Goal: Task Accomplishment & Management: Complete application form

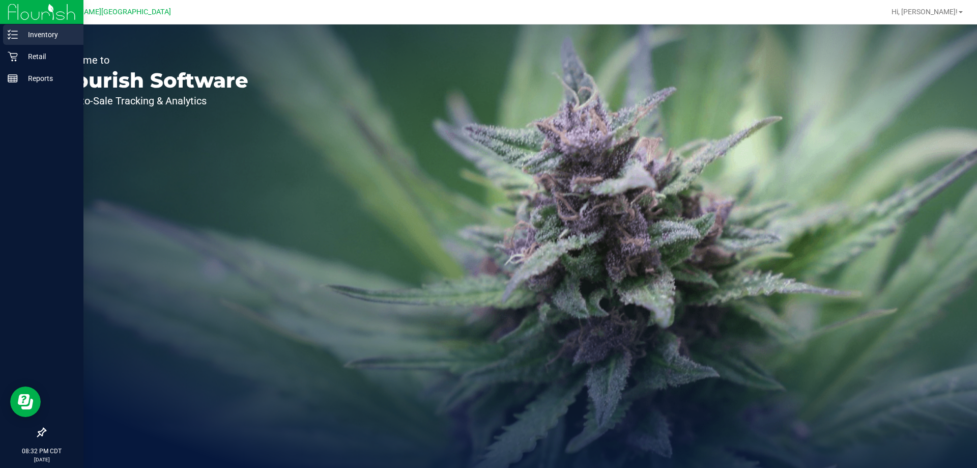
click at [27, 30] on p "Inventory" at bounding box center [48, 35] width 61 height 12
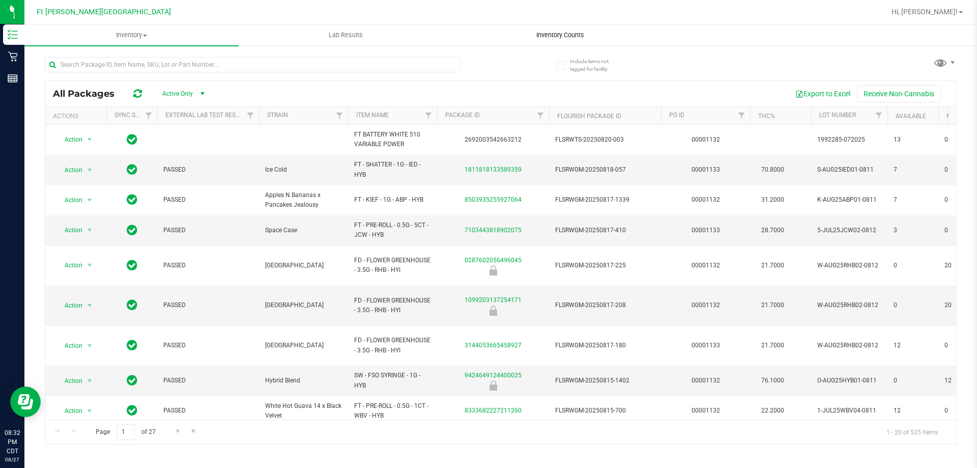
click at [550, 42] on uib-tab-heading "Inventory Counts" at bounding box center [559, 35] width 213 height 20
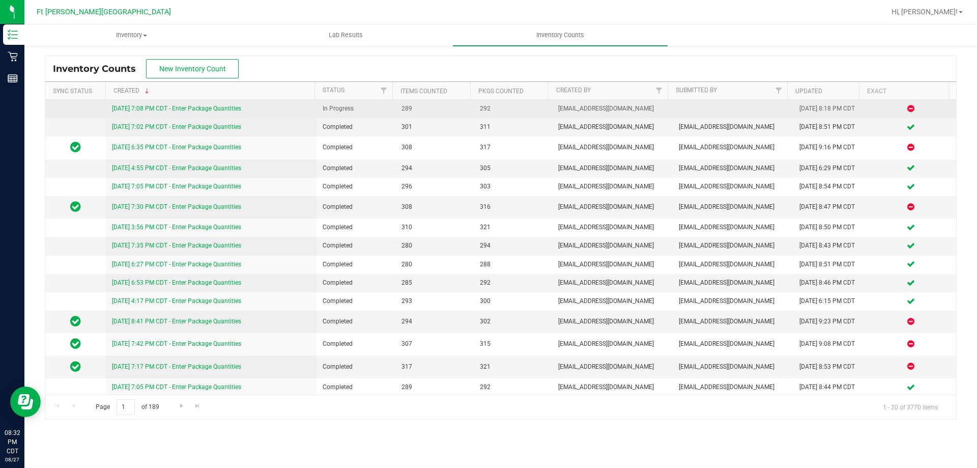
click at [231, 107] on link "[DATE] 7:08 PM CDT - Enter Package Quantities" at bounding box center [176, 108] width 129 height 7
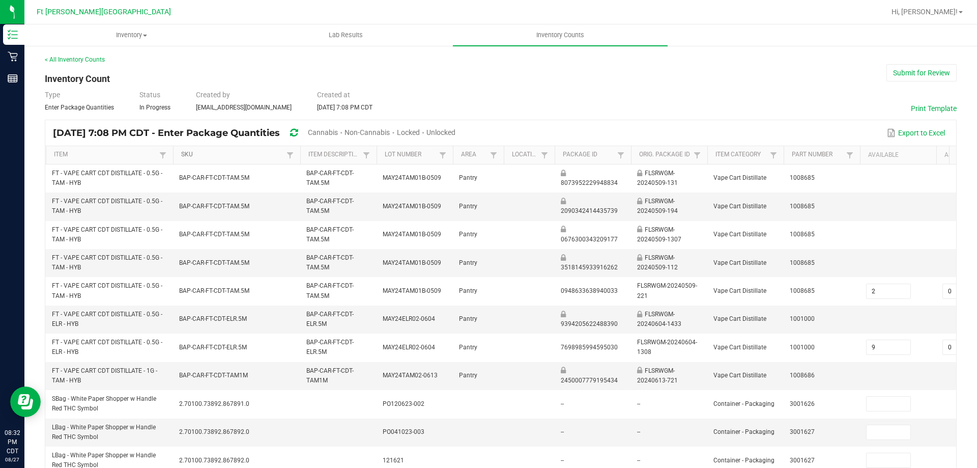
click at [204, 154] on link "SKU" at bounding box center [232, 155] width 102 height 8
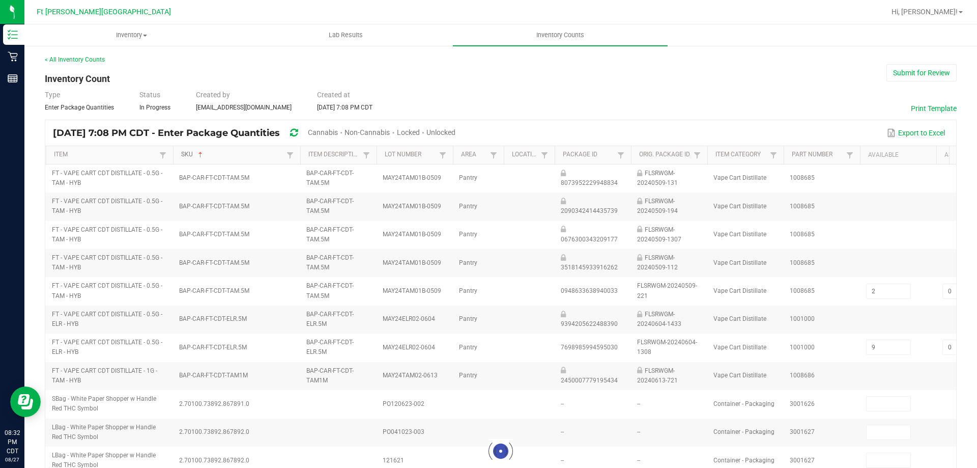
type input "6"
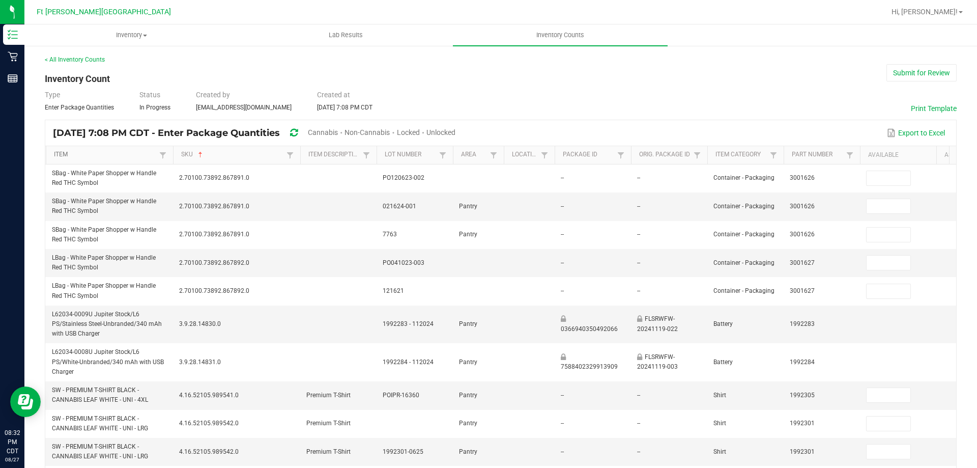
click at [126, 154] on link "Item" at bounding box center [105, 155] width 102 height 8
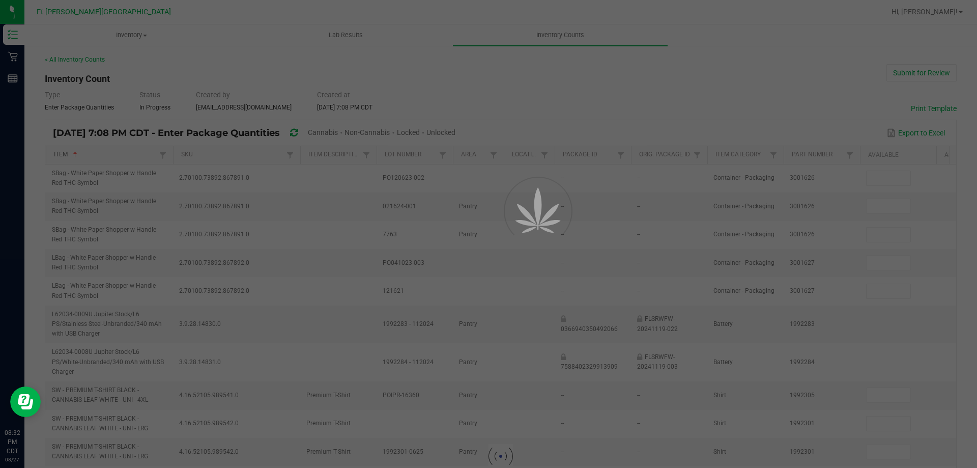
type input "5"
type input "10"
type input "5"
type input "4"
type input "10"
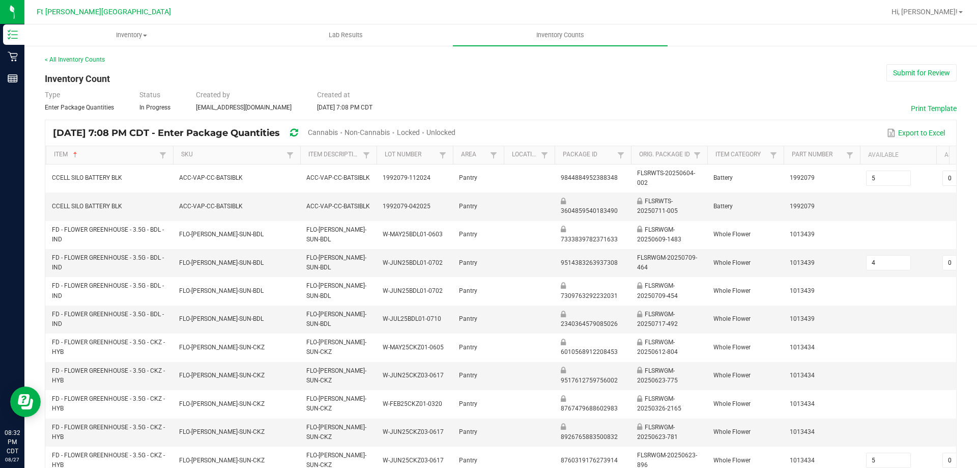
click at [456, 133] on span "Unlocked" at bounding box center [440, 132] width 29 height 8
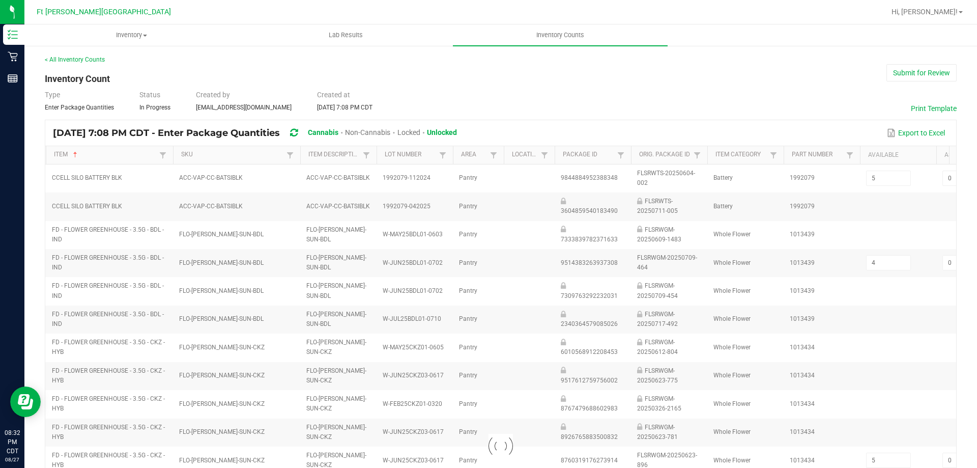
type input "2"
type input "10"
type input "1"
type input "11"
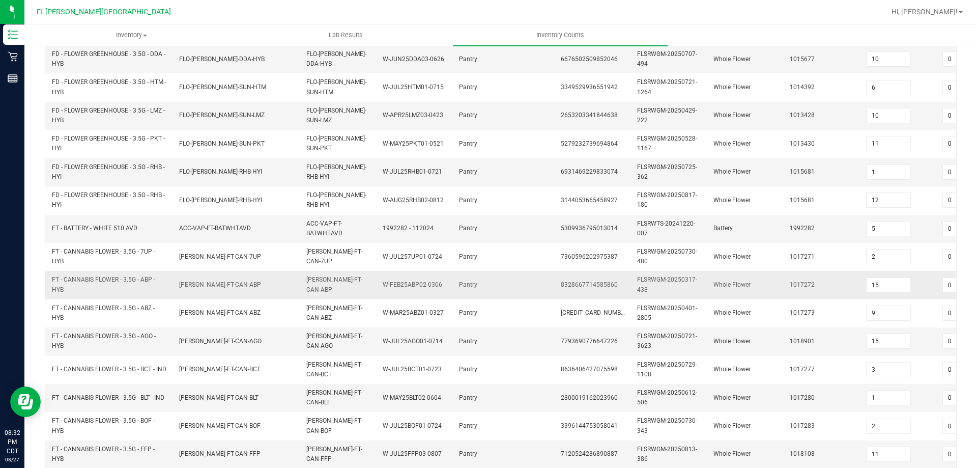
scroll to position [304, 0]
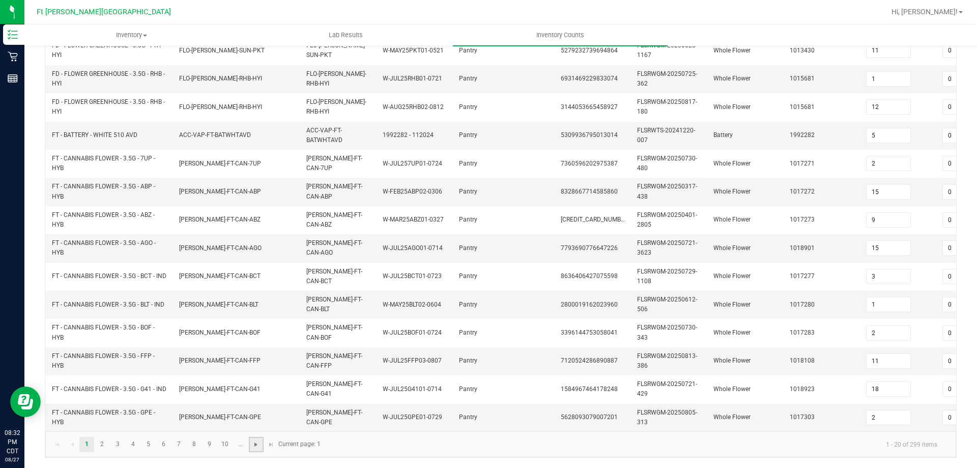
click at [252, 442] on span "Go to the next page" at bounding box center [256, 444] width 8 height 8
type input "20"
type input "1"
type input "4"
type input "15"
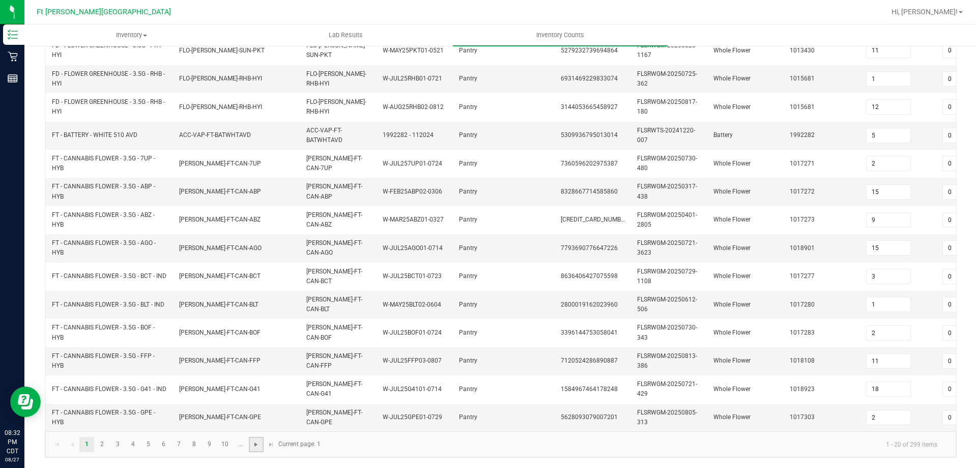
type input "15"
type input "3"
type input "6"
type input "16"
type input "19"
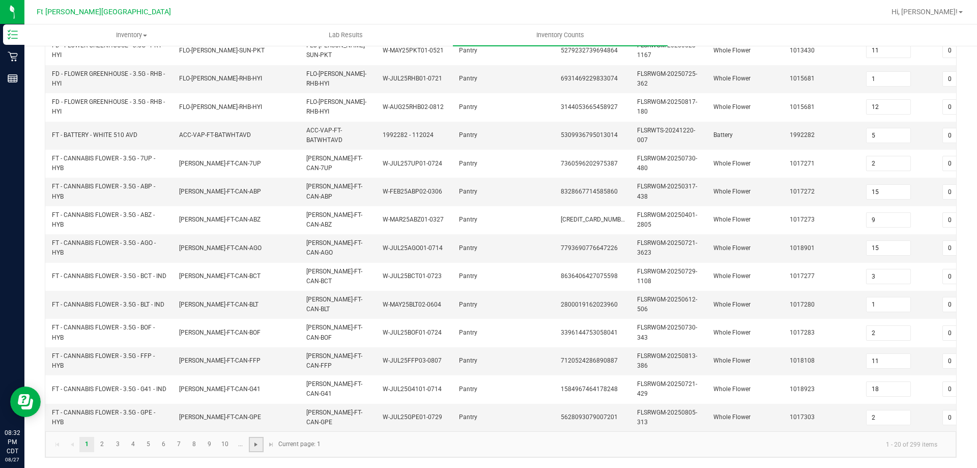
type input "8"
type input "5"
type input "10"
type input "12"
type input "7"
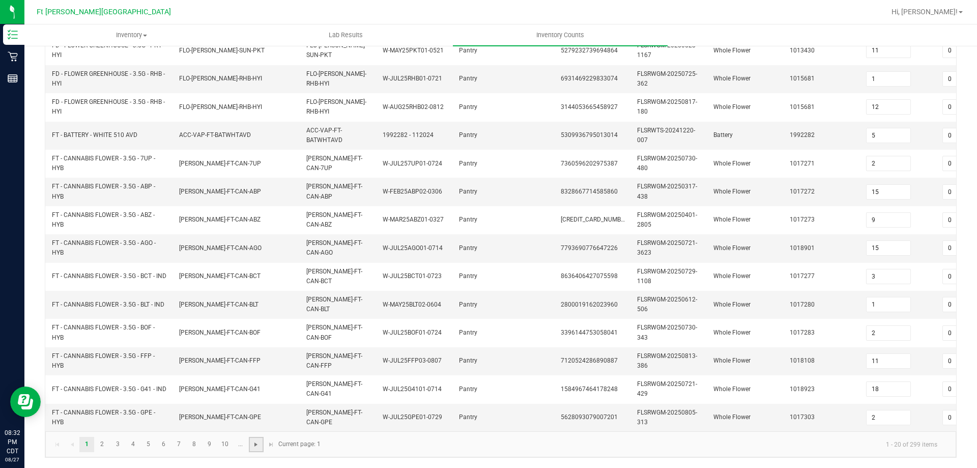
type input "4"
type input "9"
type input "17"
type input "3"
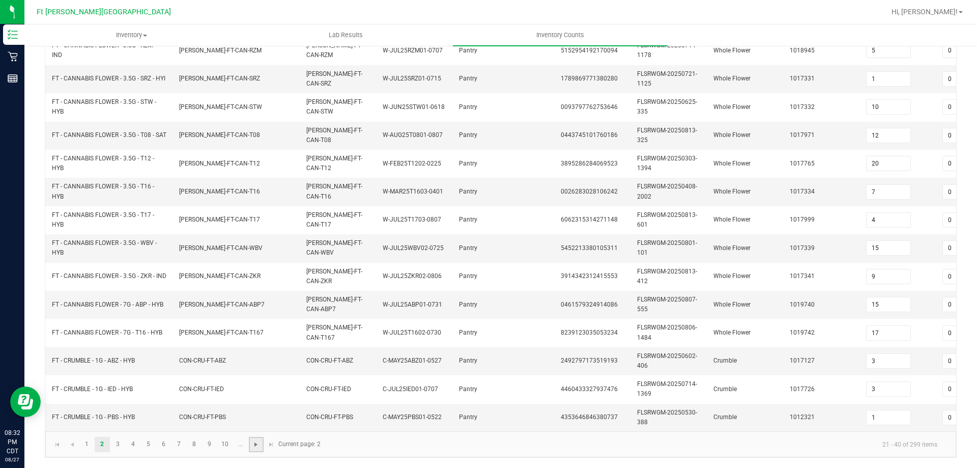
click at [258, 441] on span "Go to the next page" at bounding box center [256, 444] width 8 height 8
type input "11"
type input "7"
type input "6"
type input "10"
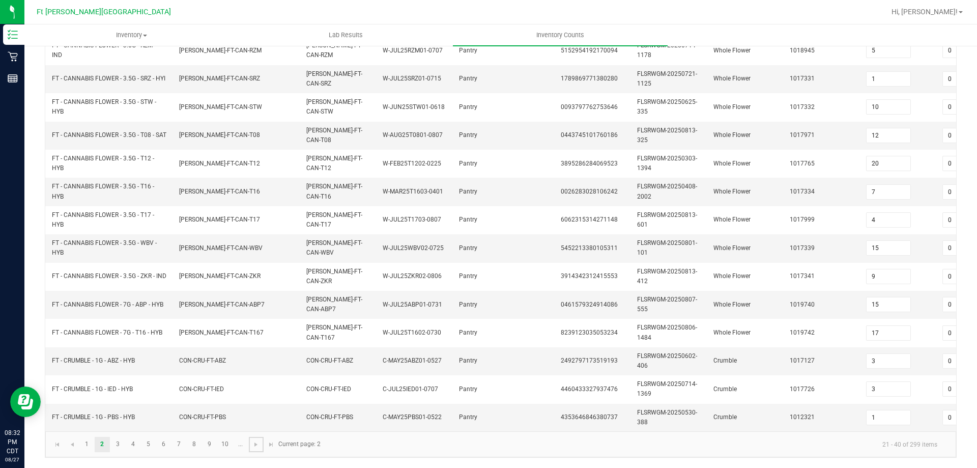
type input "20"
type input "4"
type input "2"
type input "5"
type input "11"
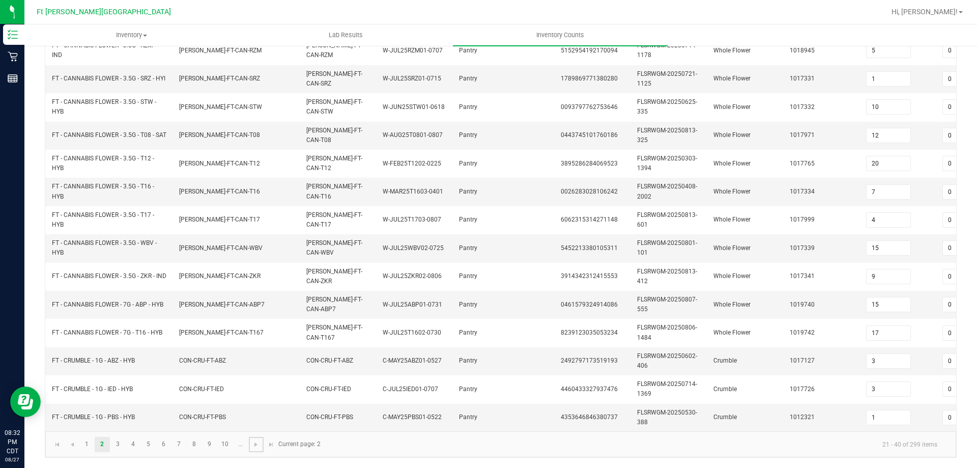
type input "1"
type input "3"
type input "2"
type input "9"
type input "3"
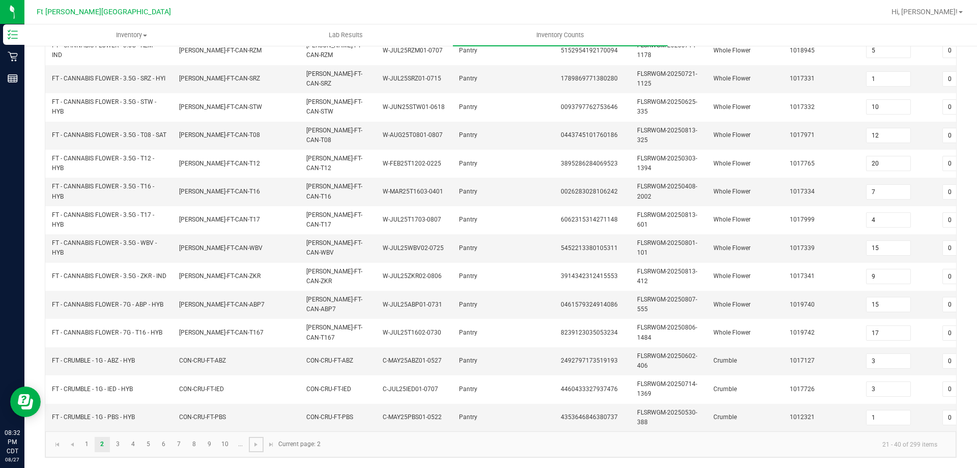
type input "4"
type input "2"
type input "14"
type input "1"
type input "2"
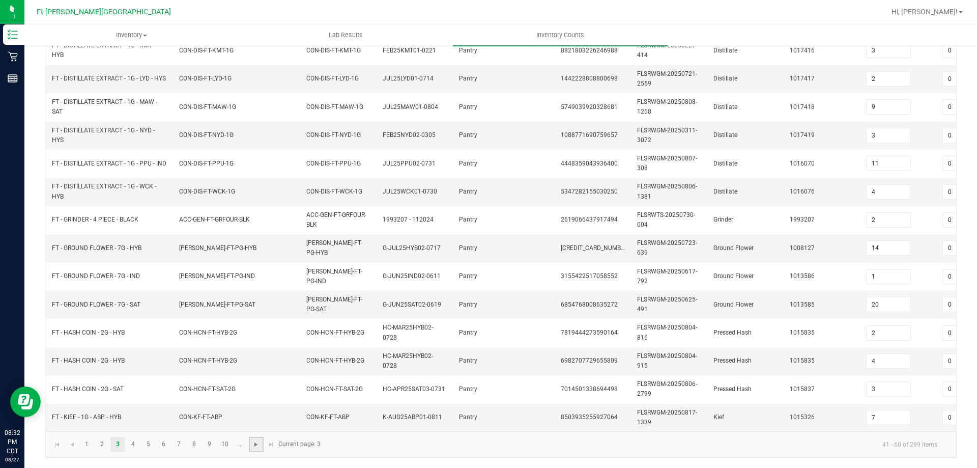
click at [259, 441] on span "Go to the next page" at bounding box center [256, 444] width 8 height 8
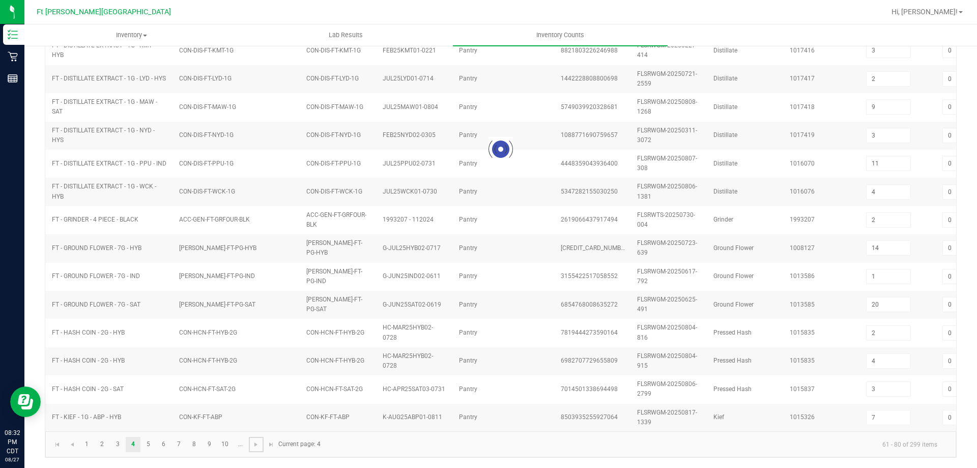
type input "5"
type input "4"
type input "3"
type input "6"
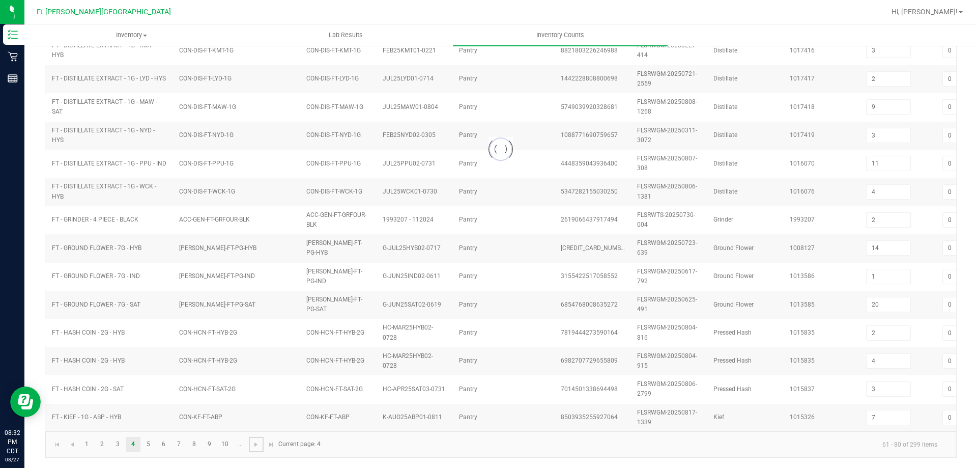
type input "20"
type input "3"
type input "7"
type input "6"
type input "2"
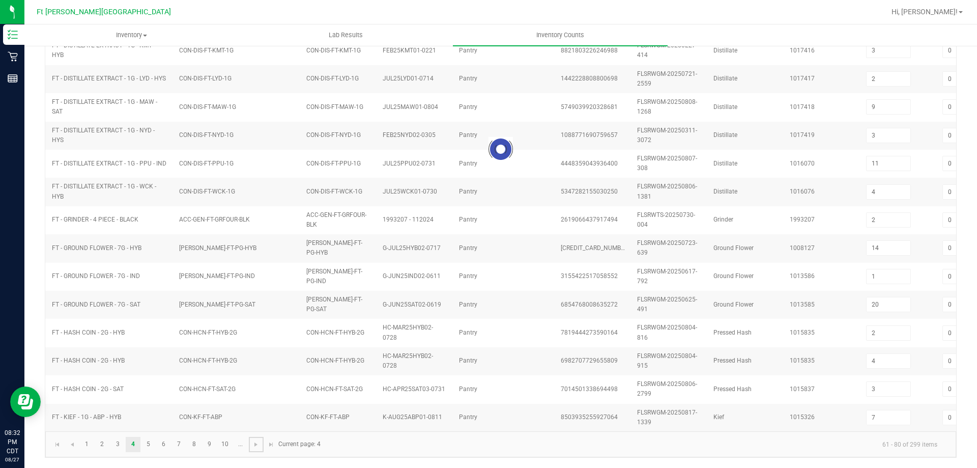
type input "4"
type input "1"
type input "6"
type input "14"
type input "15"
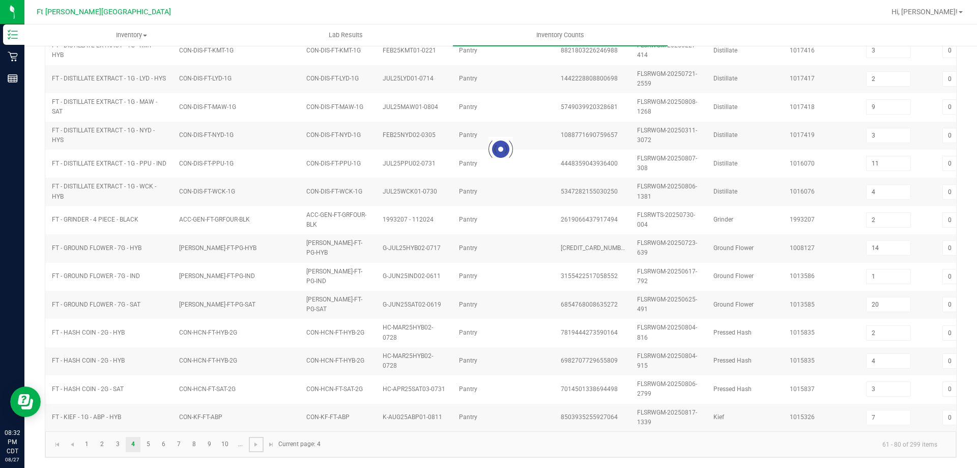
type input "16"
type input "2"
type input "23"
type input "12"
type input "22"
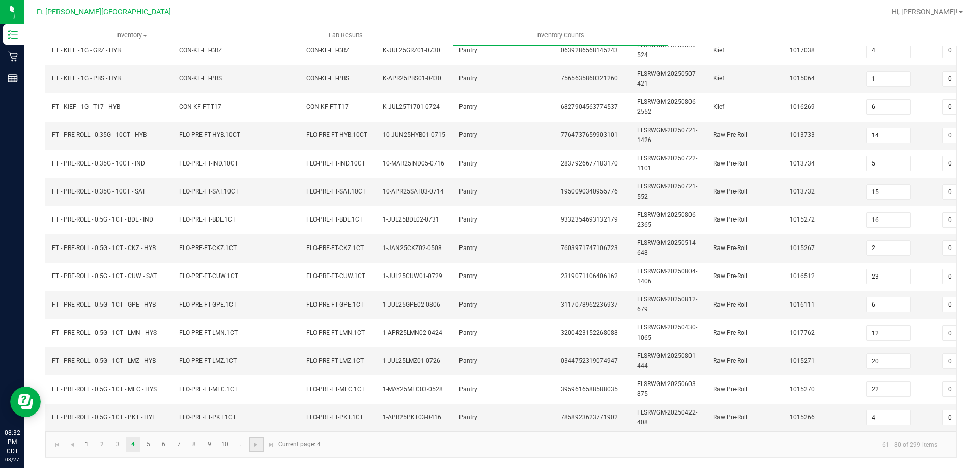
click at [259, 439] on link at bounding box center [256, 444] width 15 height 15
type input "9"
type input "1"
type input "21"
type input "8"
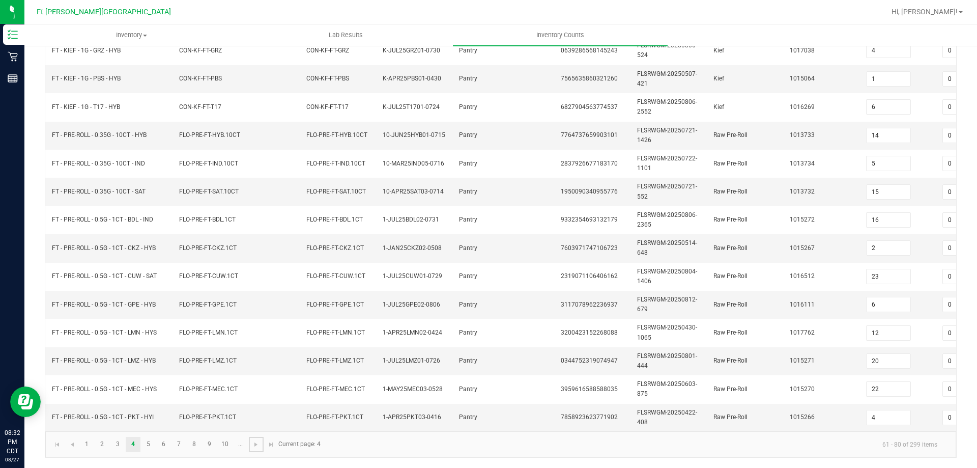
type input "10"
type input "7"
type input "25"
type input "12"
type input "10"
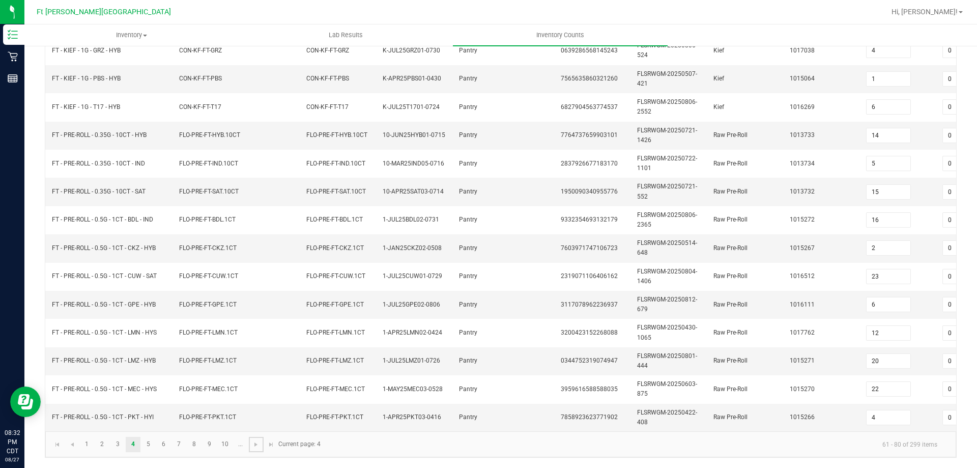
type input "3"
type input "5"
type input "3"
type input "10"
type input "3"
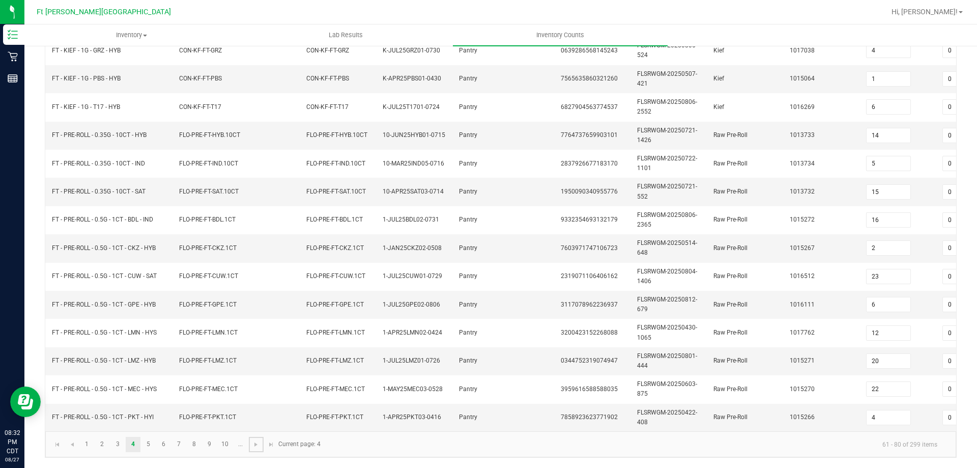
type input "3"
type input "7"
type input "6"
type input "1"
click at [261, 442] on link at bounding box center [256, 444] width 15 height 15
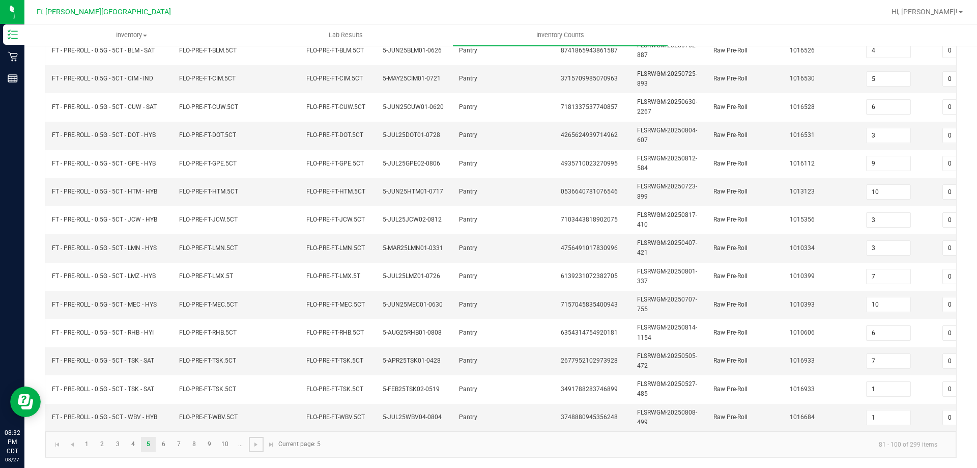
type input "6"
type input "8"
type input "10"
type input "7"
type input "1"
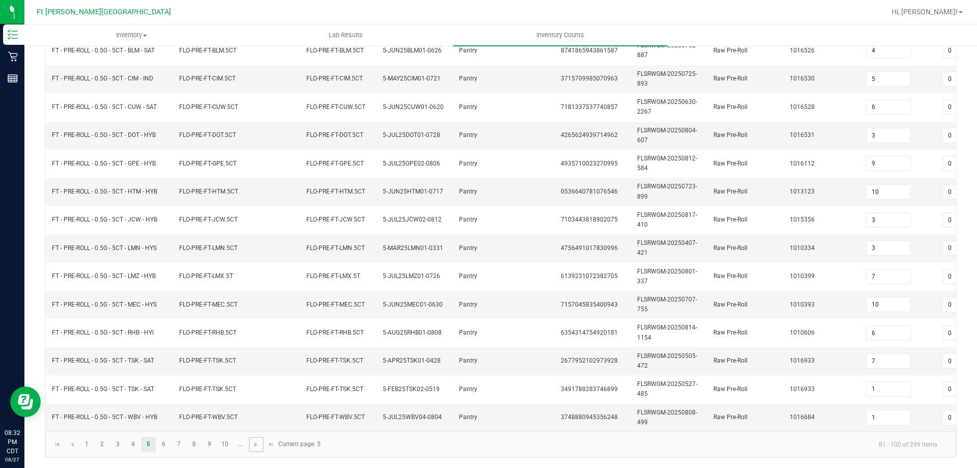
type input "3"
type input "1"
type input "4"
type input "8"
type input "4"
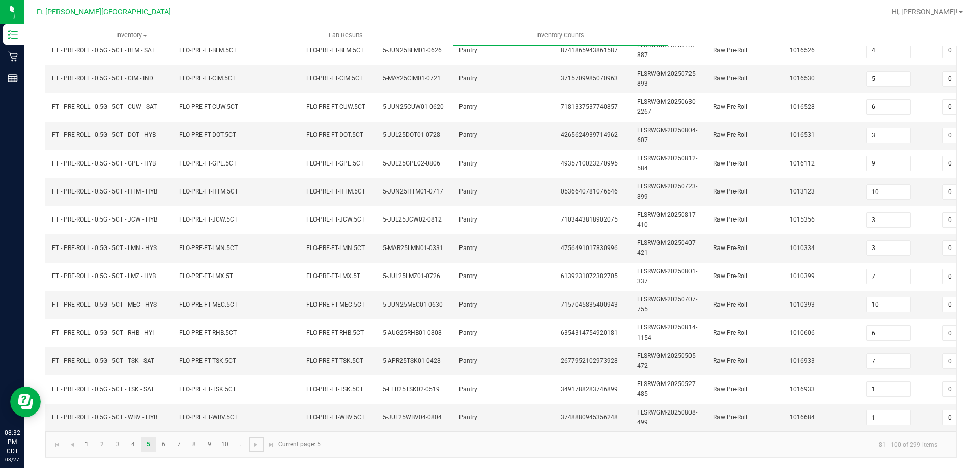
type input "3"
type input "2"
type input "1"
type input "8"
type input "7"
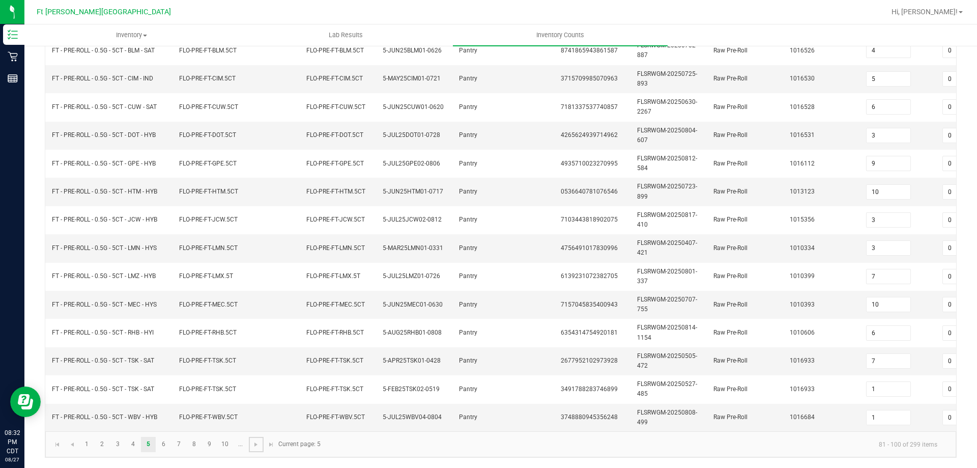
type input "5"
type input "1"
type input "7"
type input "11"
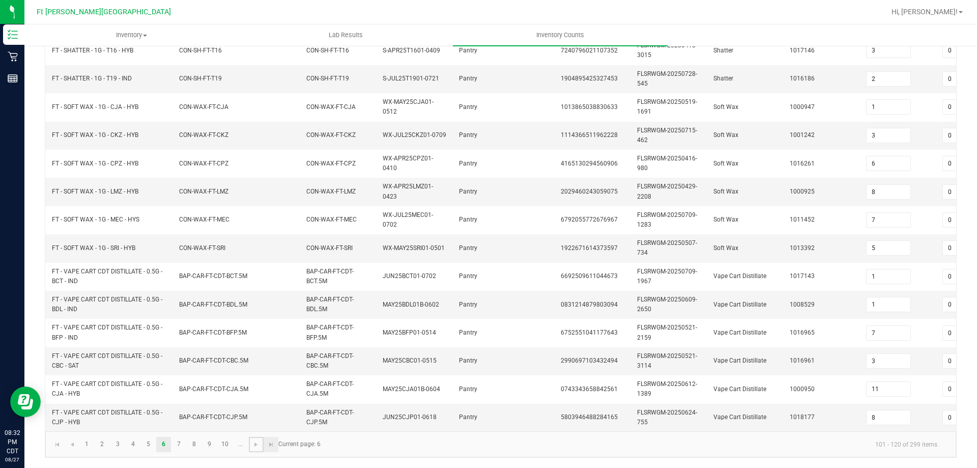
click at [262, 442] on link at bounding box center [256, 444] width 15 height 15
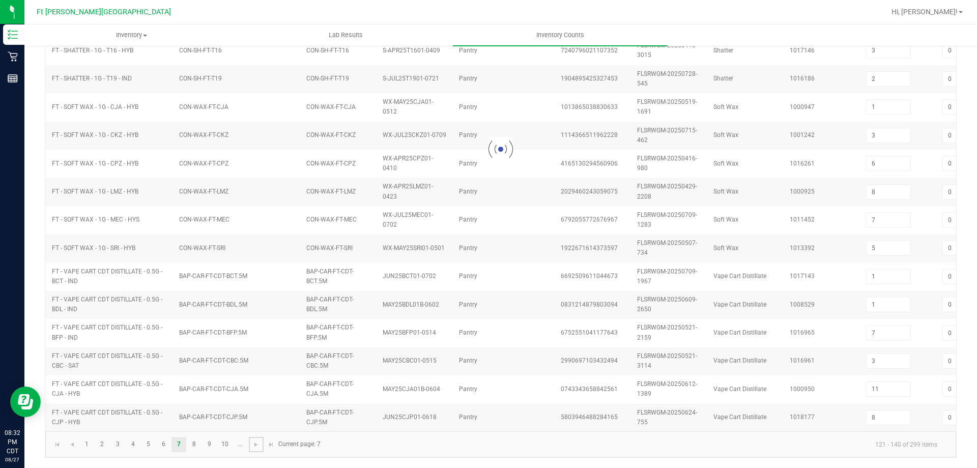
type input "4"
type input "0"
type input "12"
type input "4"
type input "9"
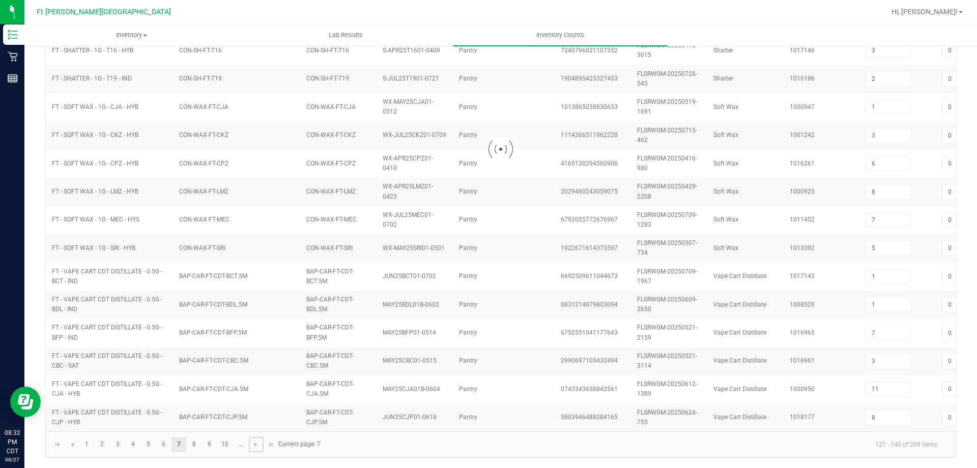
type input "7"
type input "9"
type input "10"
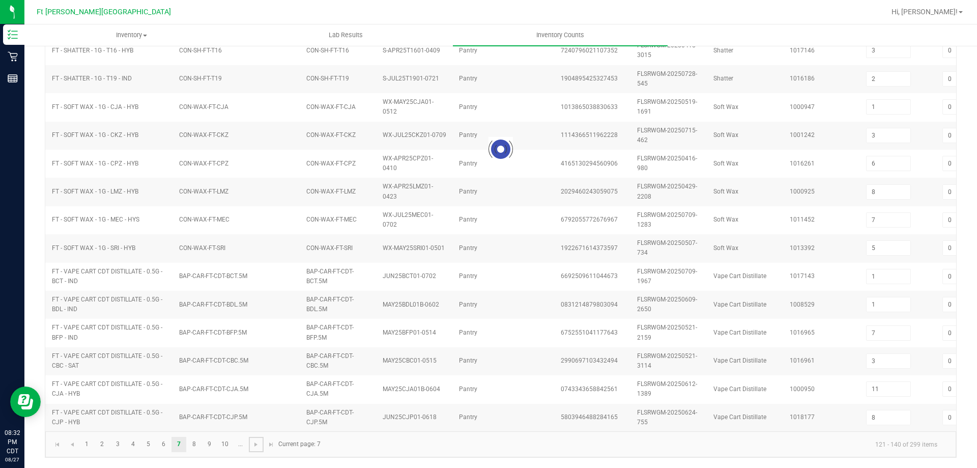
type input "8"
type input "2"
type input "8"
type input "5"
type input "12"
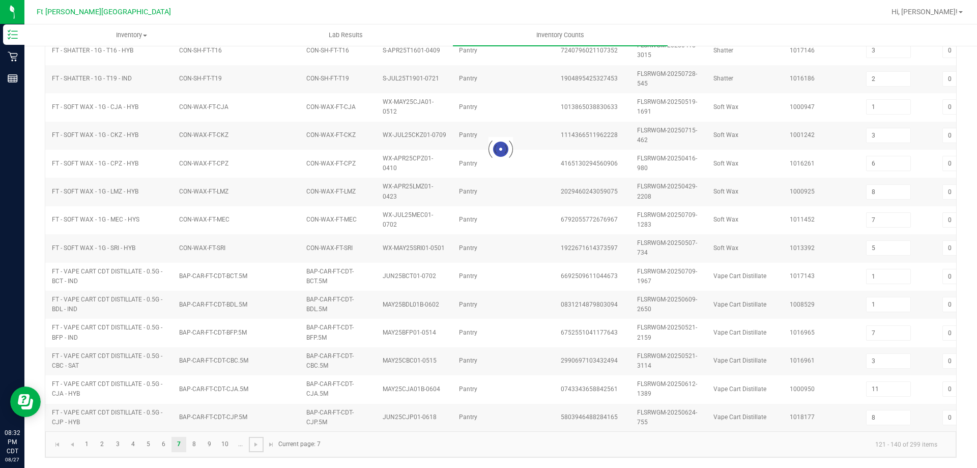
type input "9"
type input "8"
type input "2"
type input "6"
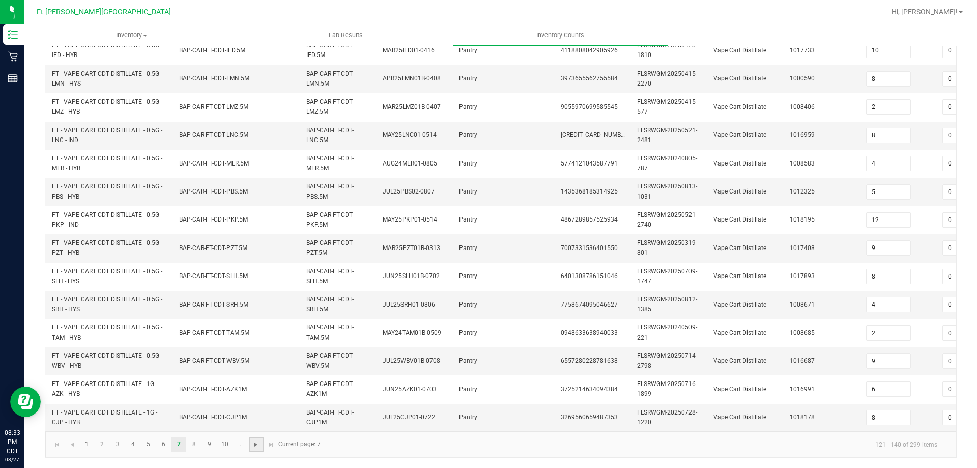
click at [255, 445] on span "Go to the next page" at bounding box center [256, 444] width 8 height 8
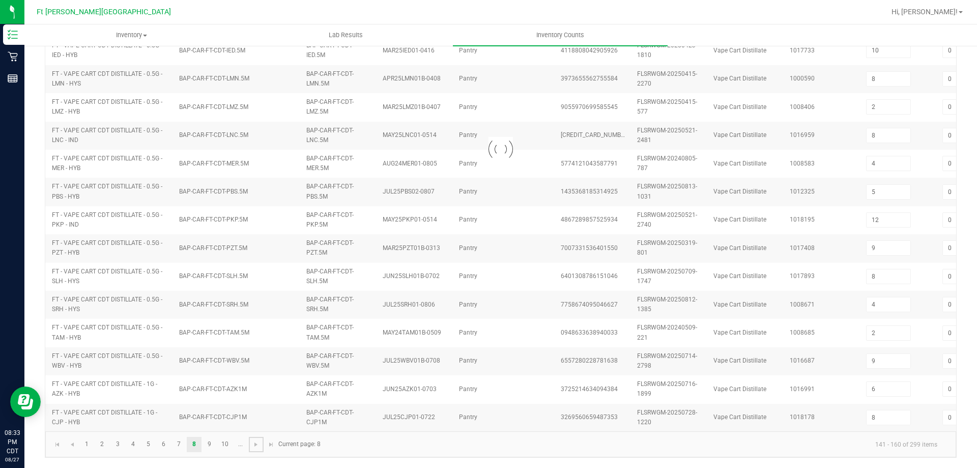
type input "8"
type input "9"
type input "3"
type input "5"
type input "8"
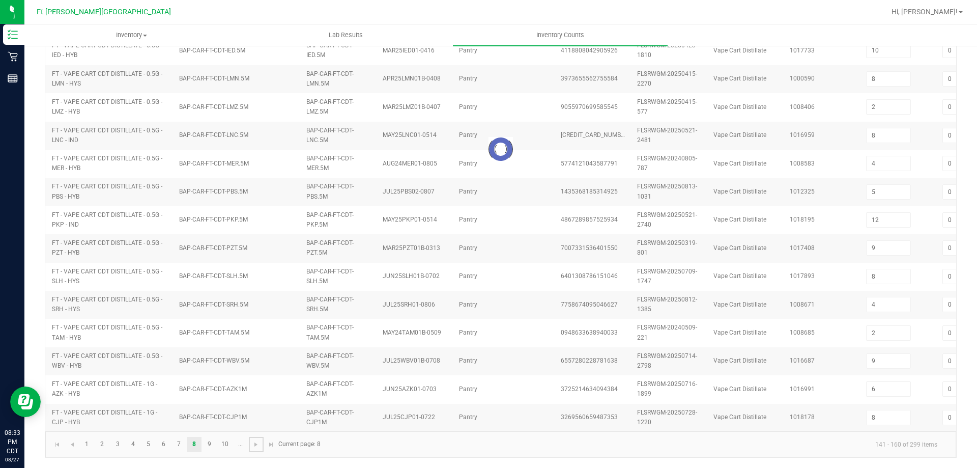
type input "6"
type input "10"
type input "4"
type input "10"
type input "1"
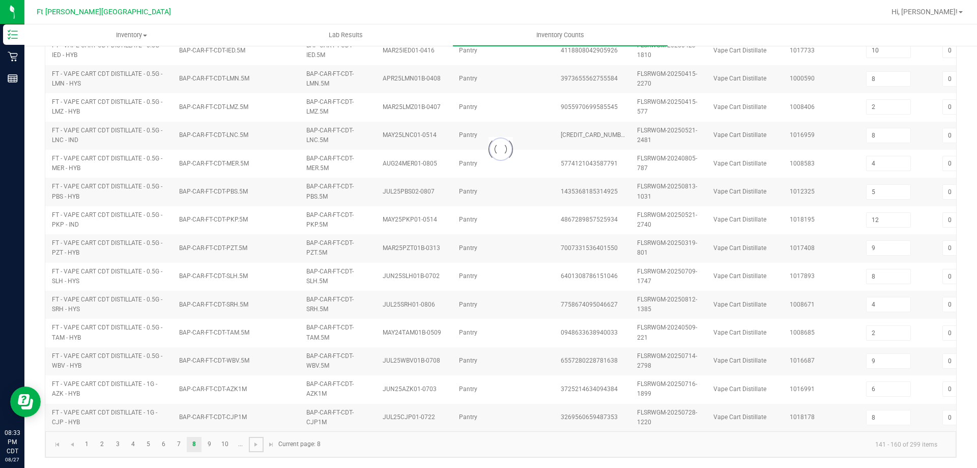
type input "3"
type input "6"
type input "11"
type input "4"
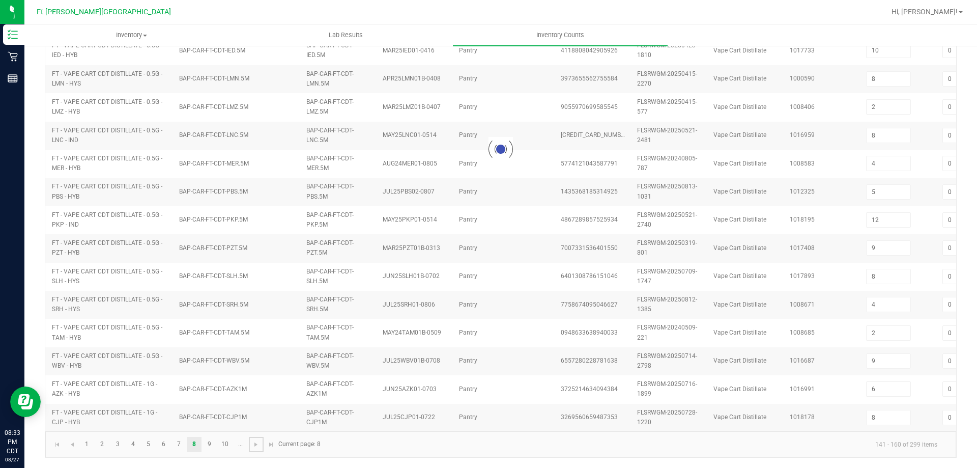
type input "7"
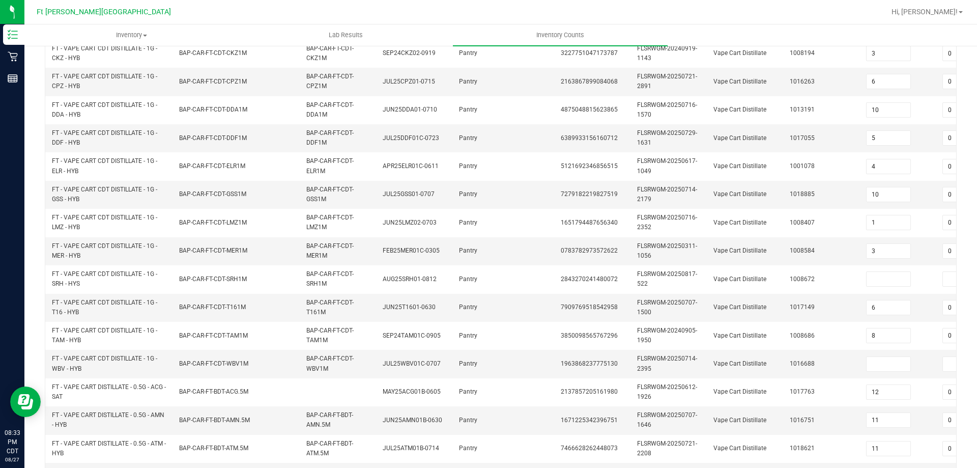
scroll to position [152, 0]
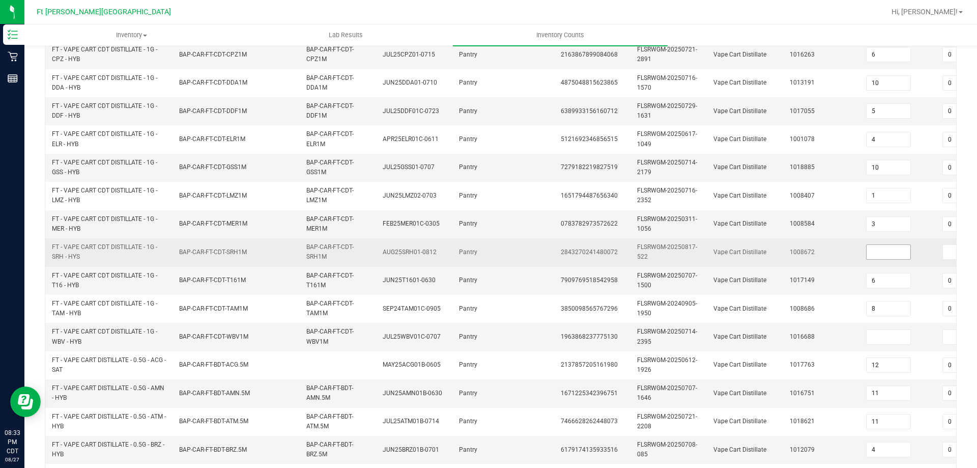
click at [889, 248] on input at bounding box center [889, 252] width 44 height 14
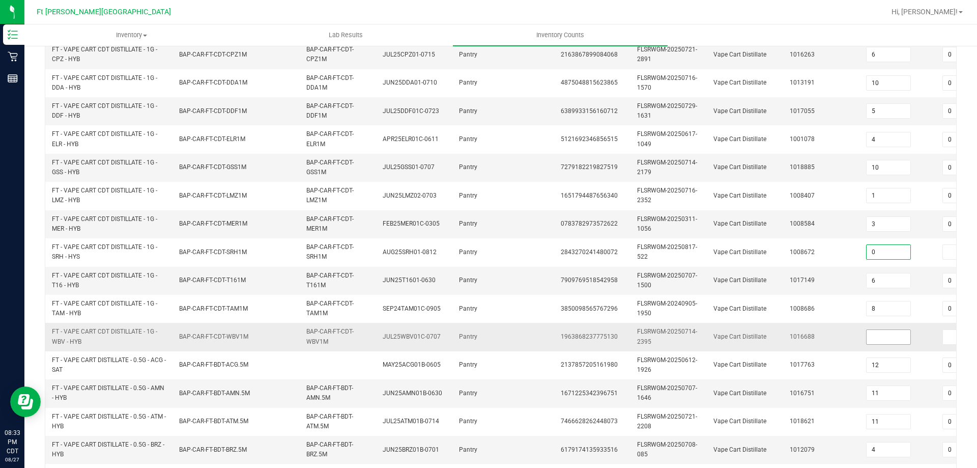
type input "0"
click at [886, 334] on input at bounding box center [889, 337] width 44 height 14
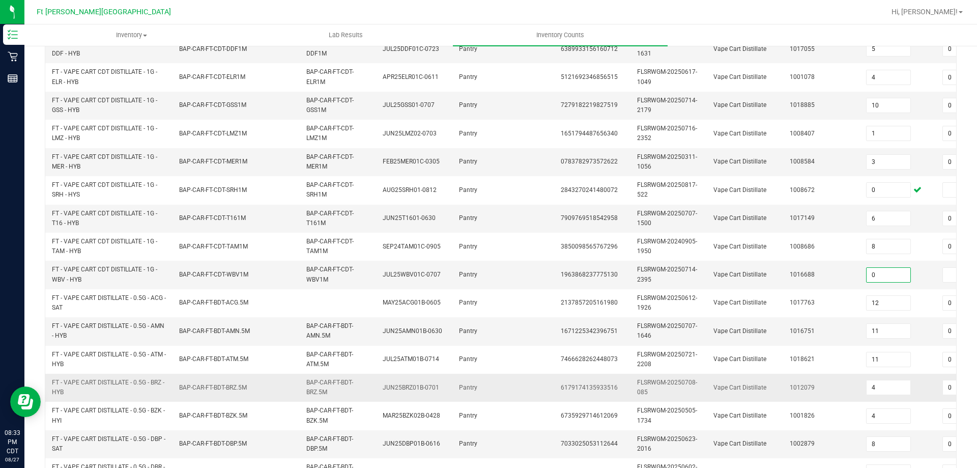
scroll to position [304, 0]
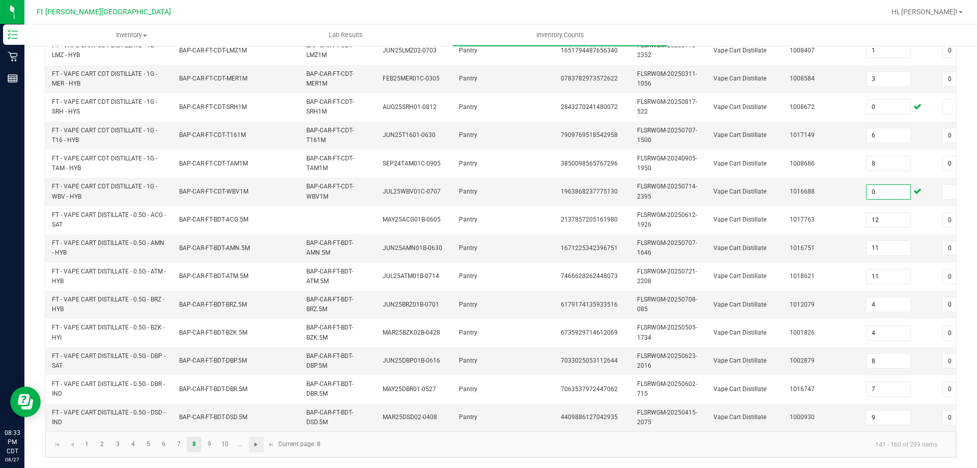
type input "0"
click at [259, 443] on span "Go to the next page" at bounding box center [256, 444] width 8 height 8
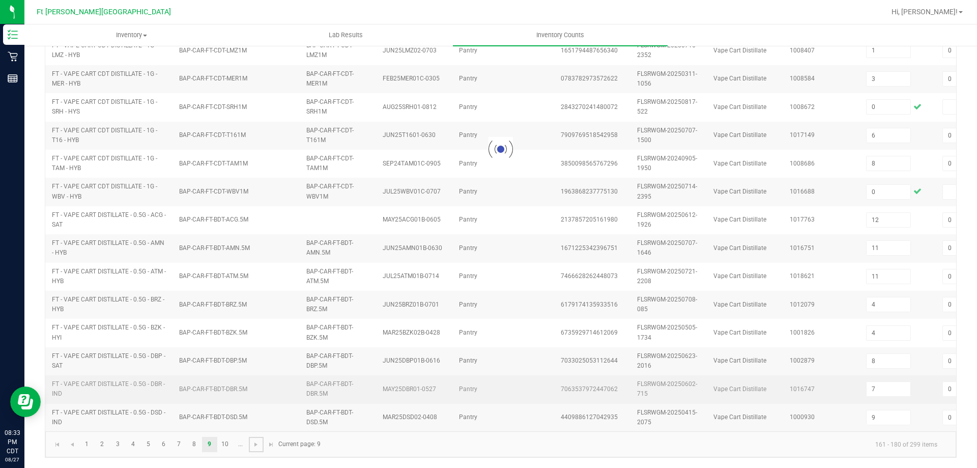
type input "10"
type input "7"
type input "1"
type input "6"
type input "7"
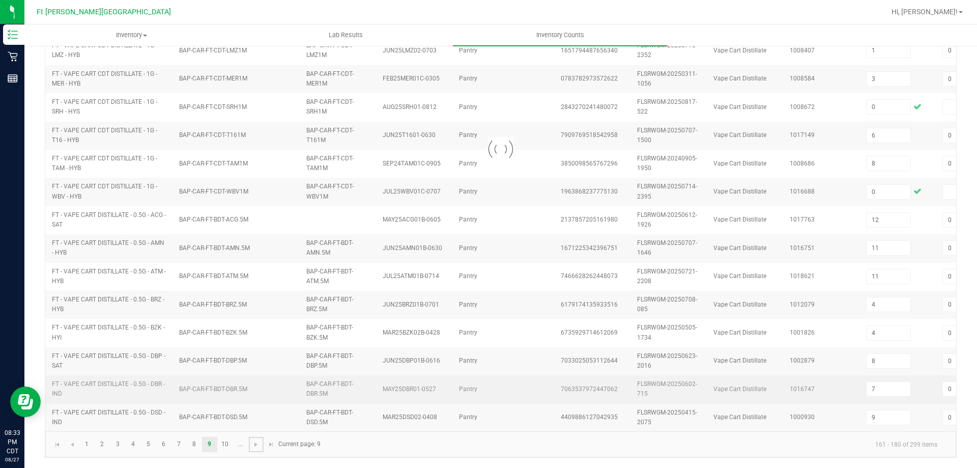
type input "2"
type input "9"
type input "5"
type input "11"
type input "8"
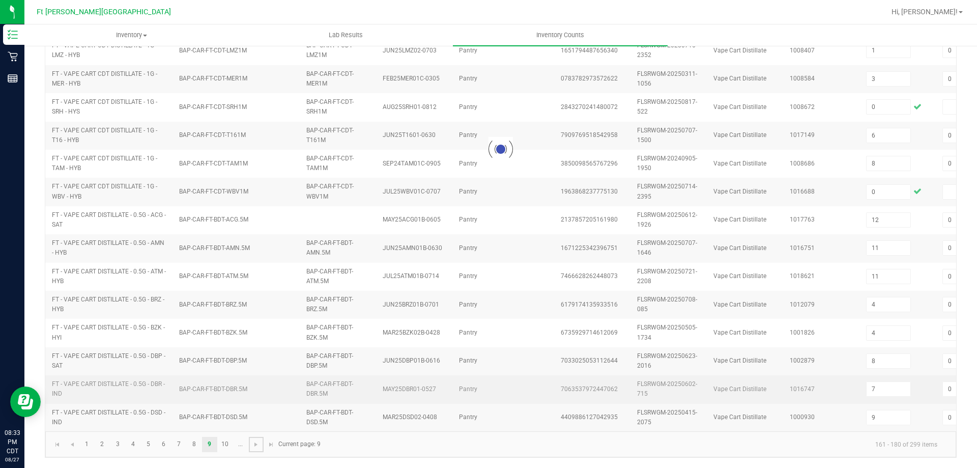
type input "8"
type input "1"
type input "0"
type input "7"
type input "1"
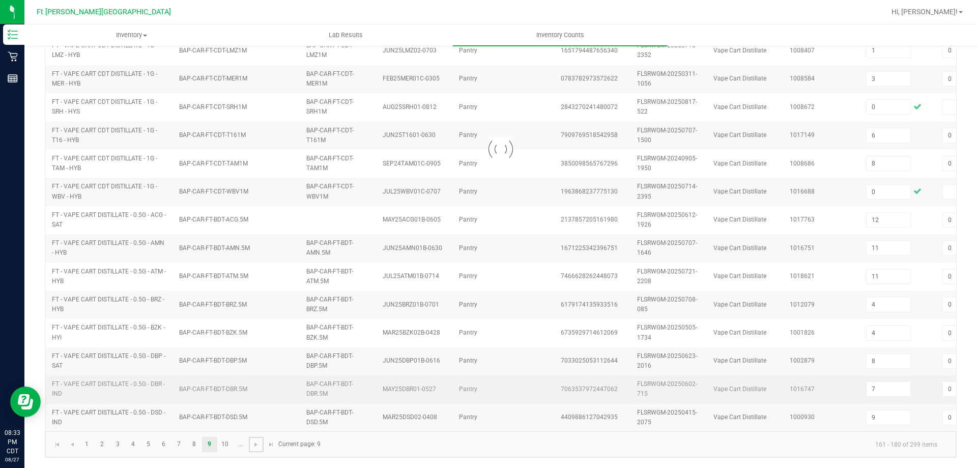
type input "0"
type input "8"
type input "9"
type input "10"
type input "3"
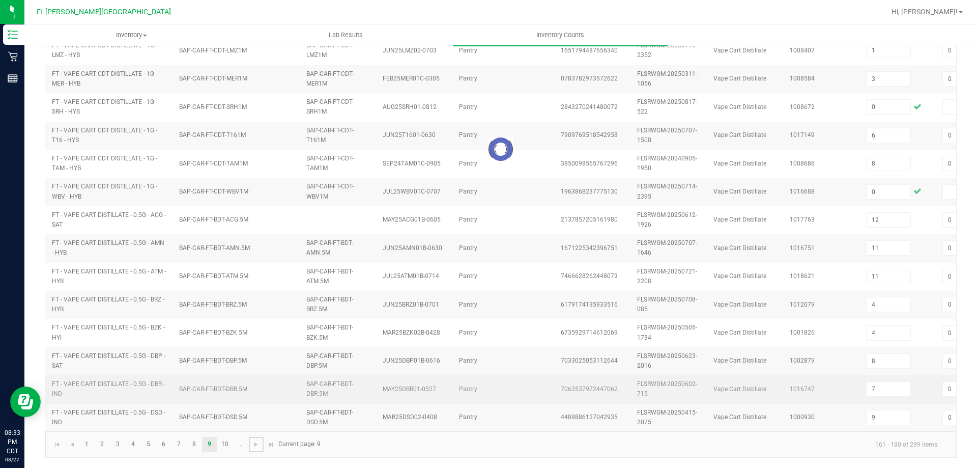
type input "3"
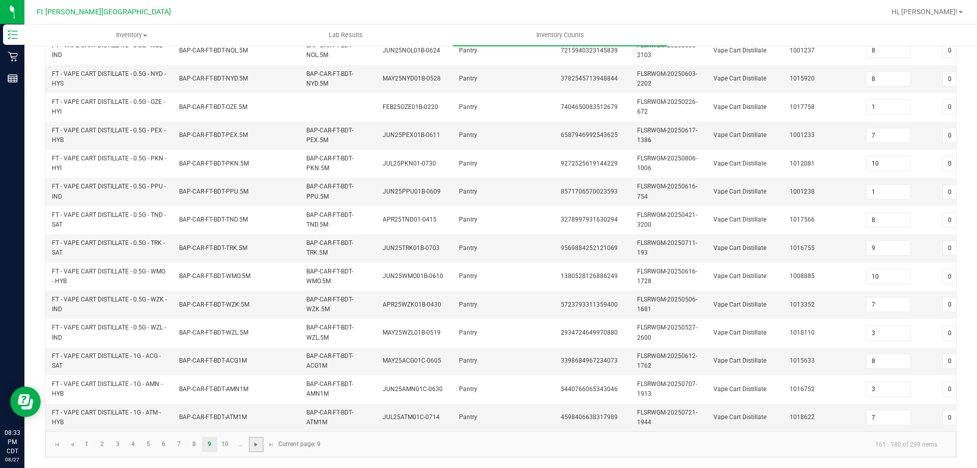
click at [254, 442] on span "Go to the next page" at bounding box center [256, 444] width 8 height 8
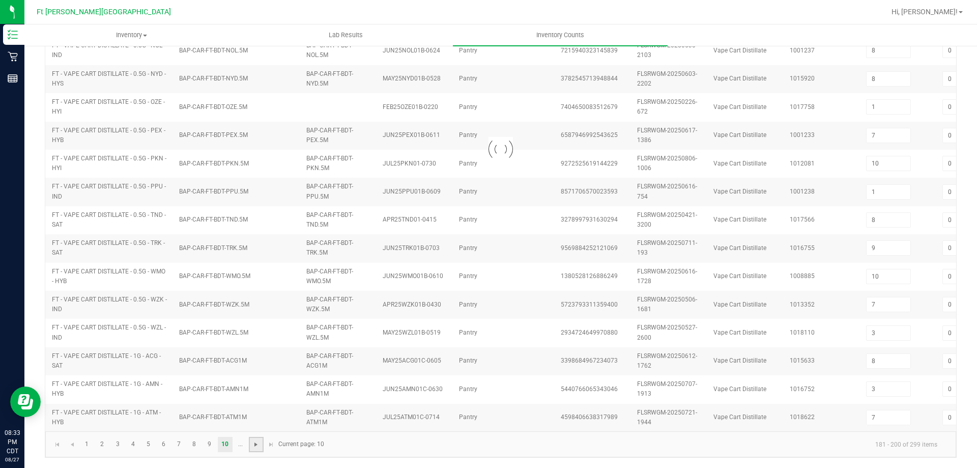
type input "1"
type input "11"
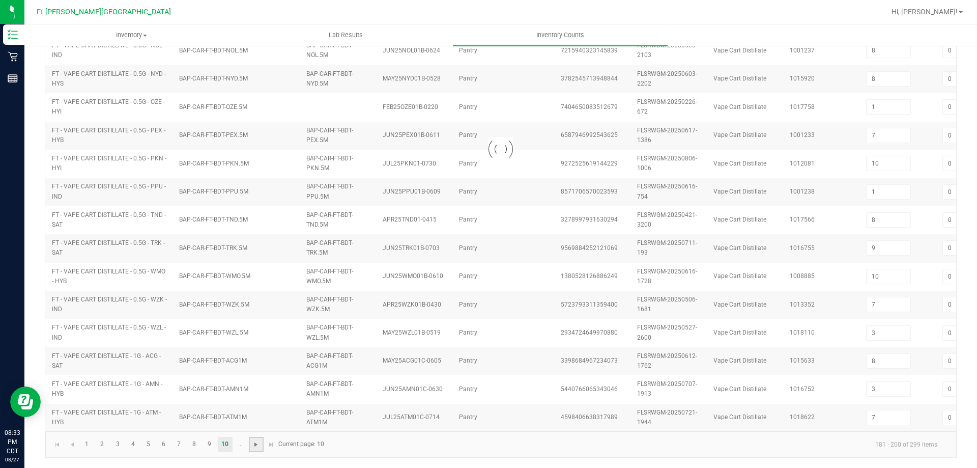
type input "7"
type input "6"
type input "10"
type input "2"
type input "9"
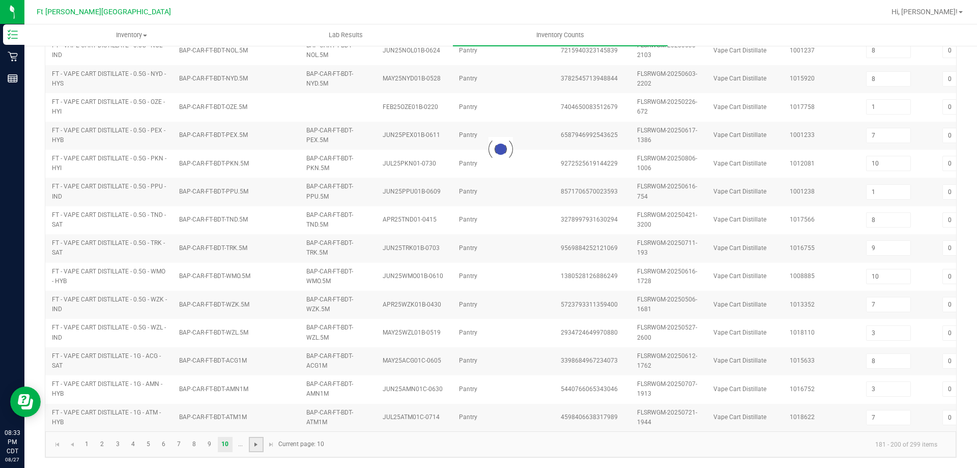
type input "1"
type input "12"
type input "11"
type input "2"
type input "5"
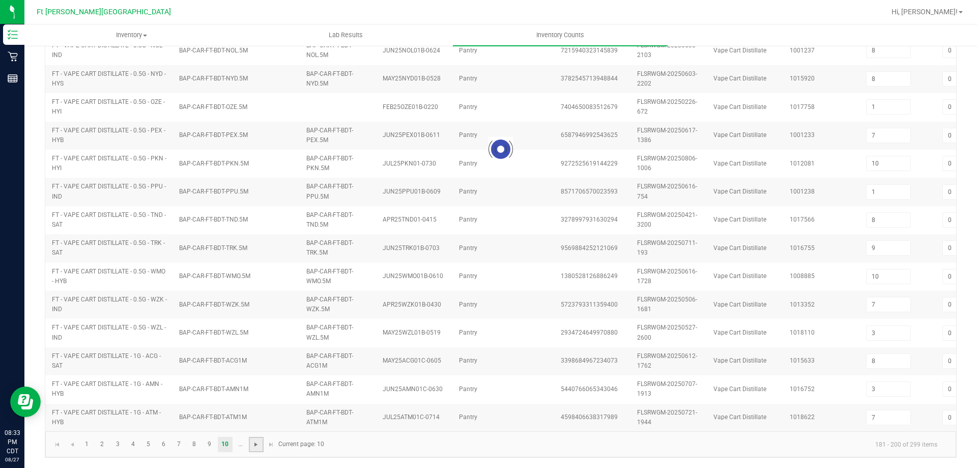
type input "5"
type input "8"
type input "5"
type input "10"
type input "12"
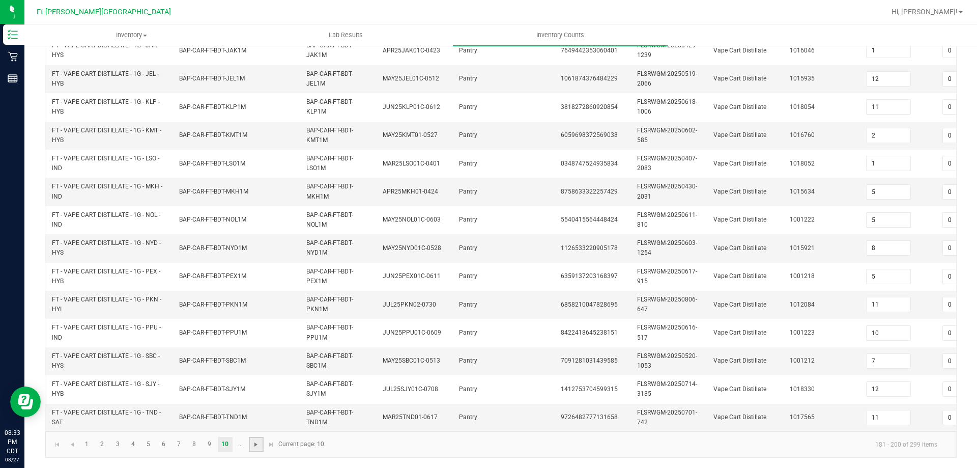
click at [260, 444] on span "Go to the next page" at bounding box center [256, 444] width 8 height 8
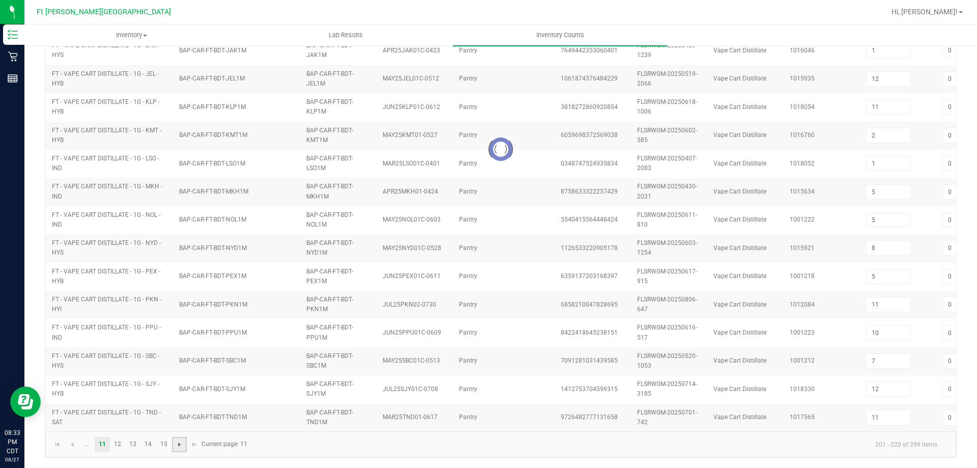
type input "11"
type input "5"
type input "3"
type input "1"
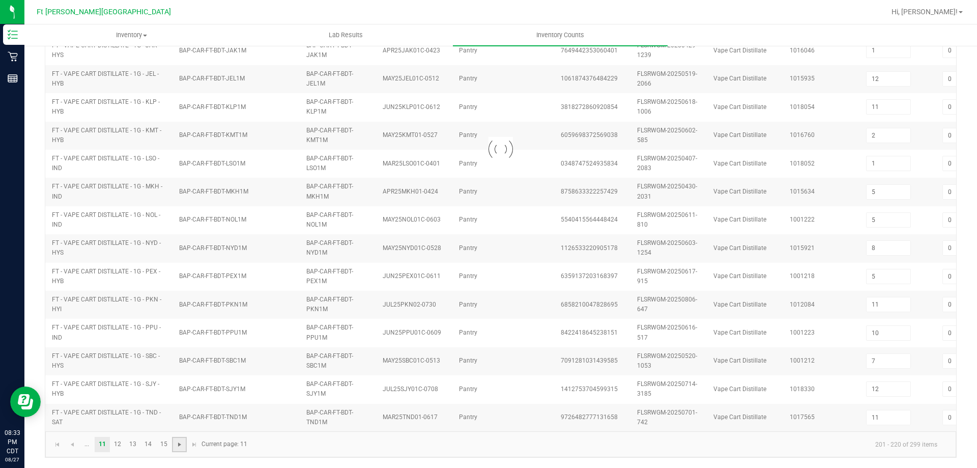
type input "4"
type input "2"
type input "16"
type input "20"
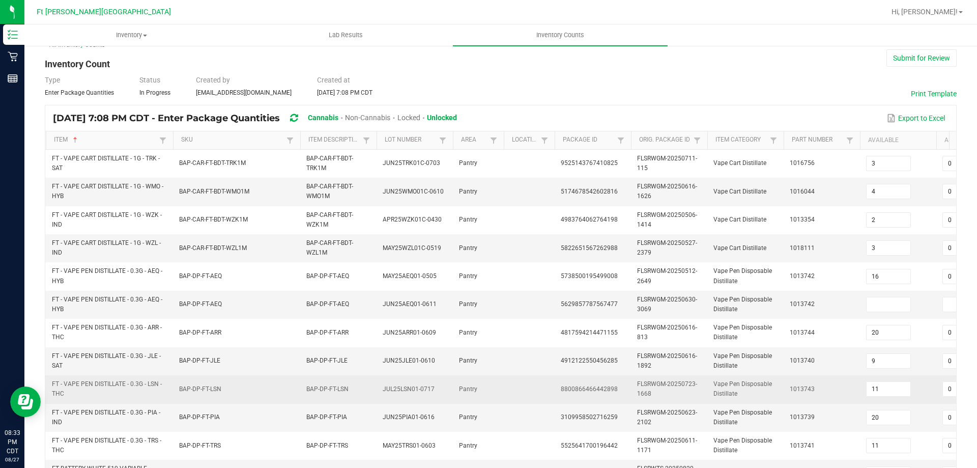
scroll to position [0, 0]
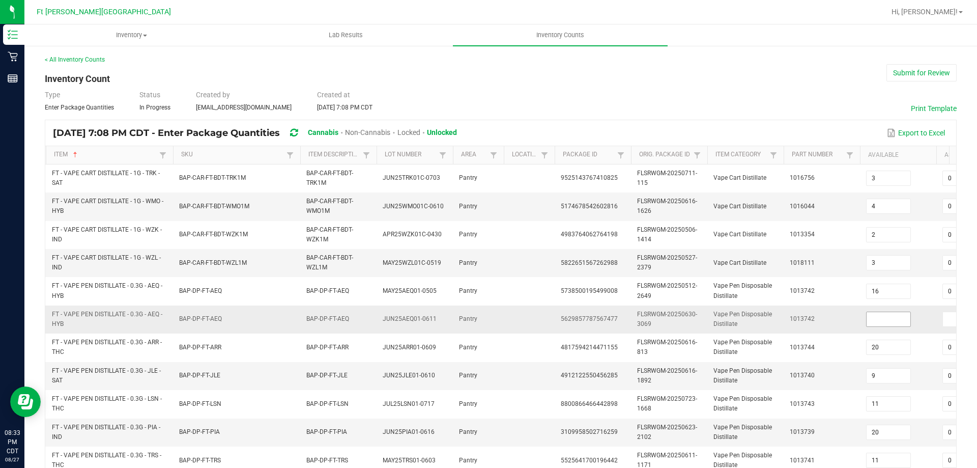
click at [881, 315] on input at bounding box center [889, 319] width 44 height 14
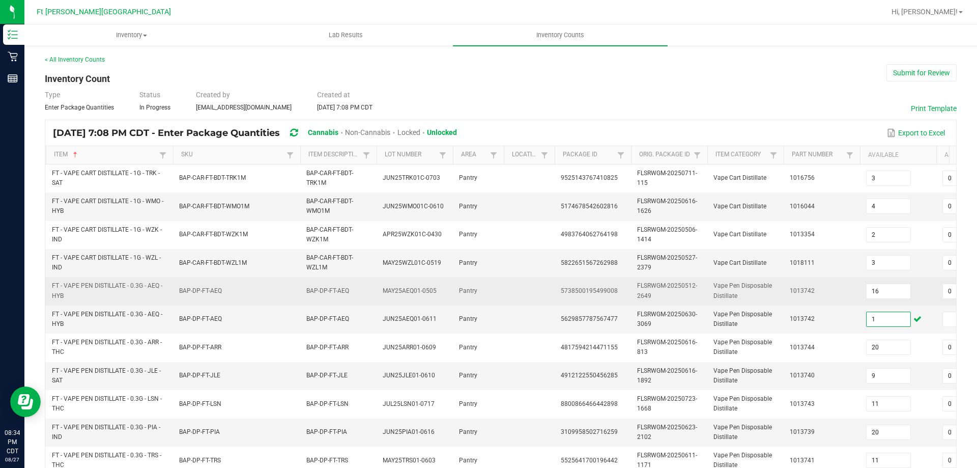
click at [534, 283] on td at bounding box center [529, 291] width 51 height 28
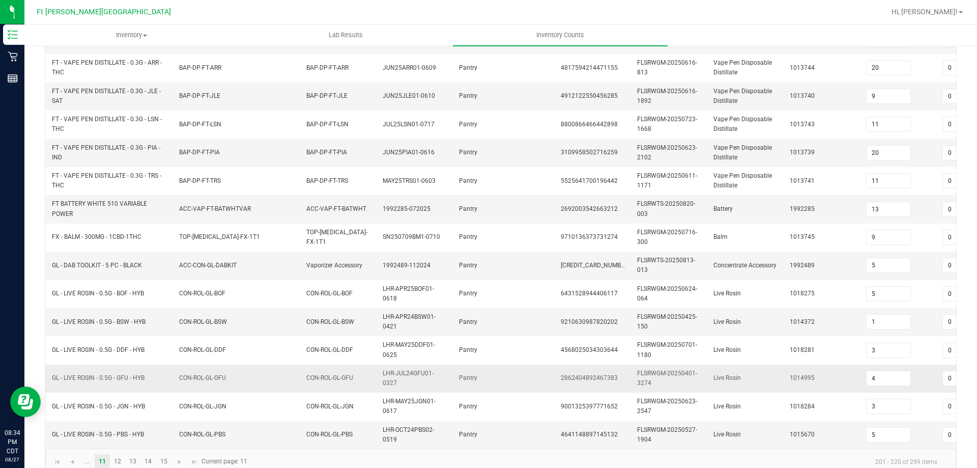
scroll to position [304, 0]
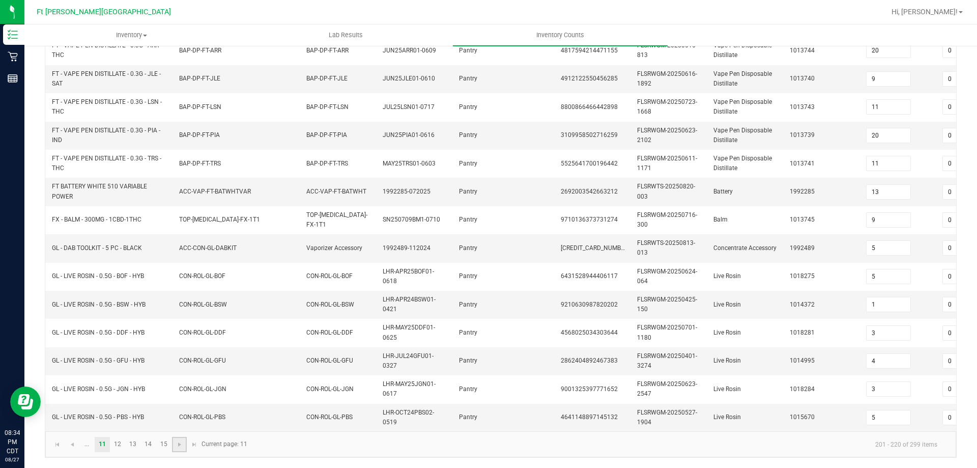
click at [178, 441] on span "Go to the next page" at bounding box center [180, 444] width 8 height 8
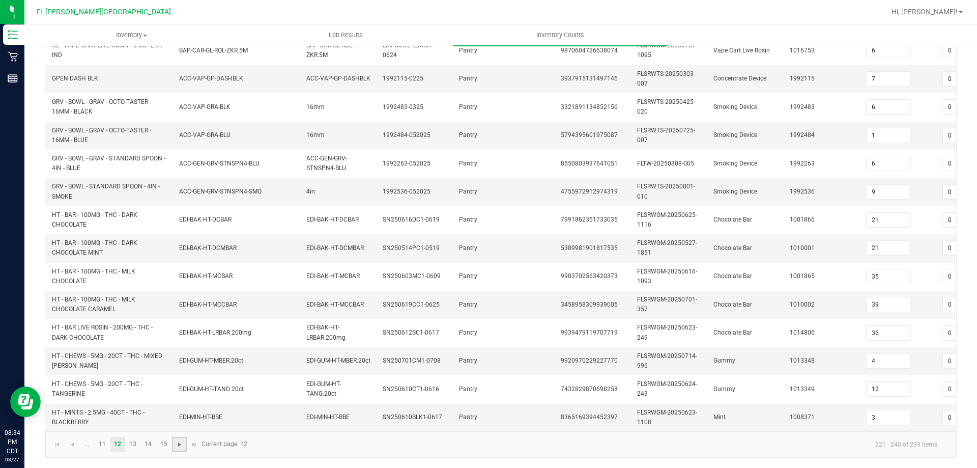
click at [180, 444] on span "Go to the next page" at bounding box center [180, 444] width 8 height 8
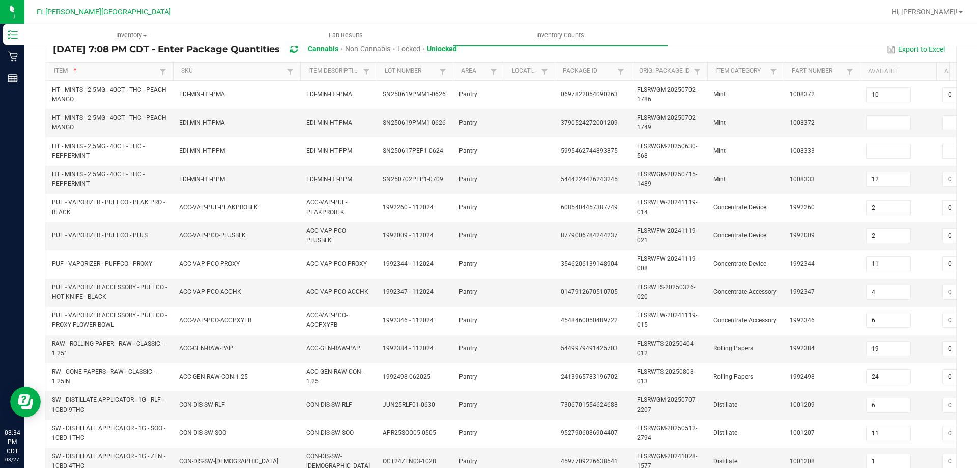
scroll to position [50, 0]
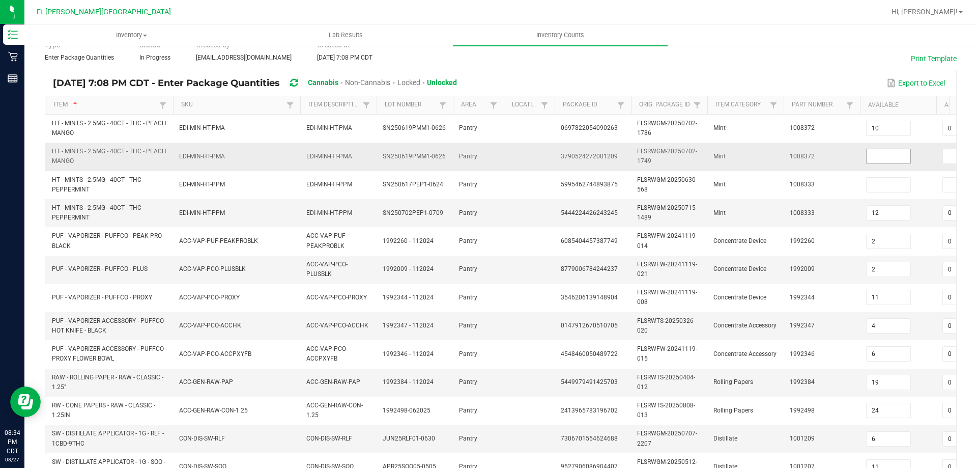
click at [897, 152] on input at bounding box center [889, 156] width 44 height 14
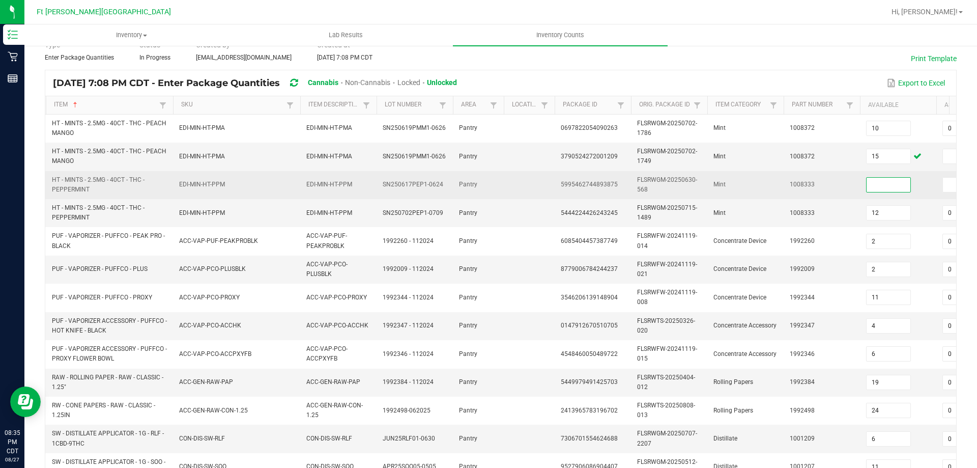
click at [891, 187] on input at bounding box center [889, 185] width 44 height 14
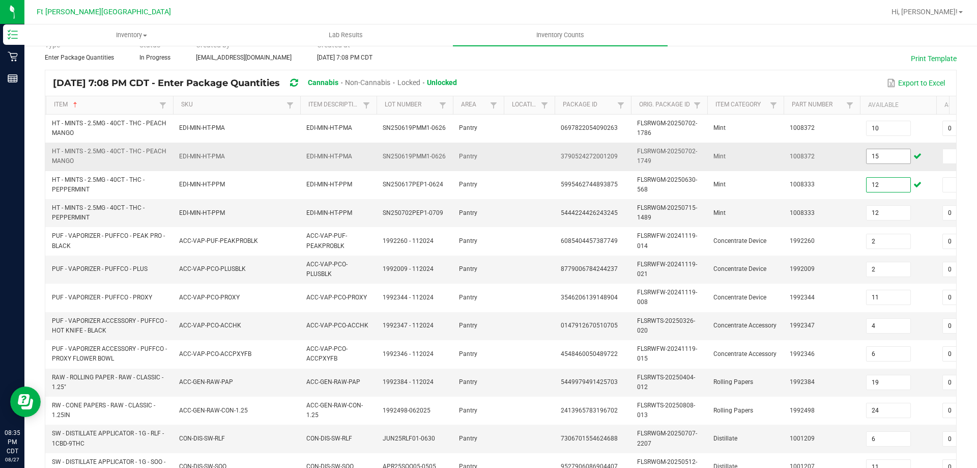
click at [895, 155] on input "15" at bounding box center [889, 156] width 44 height 14
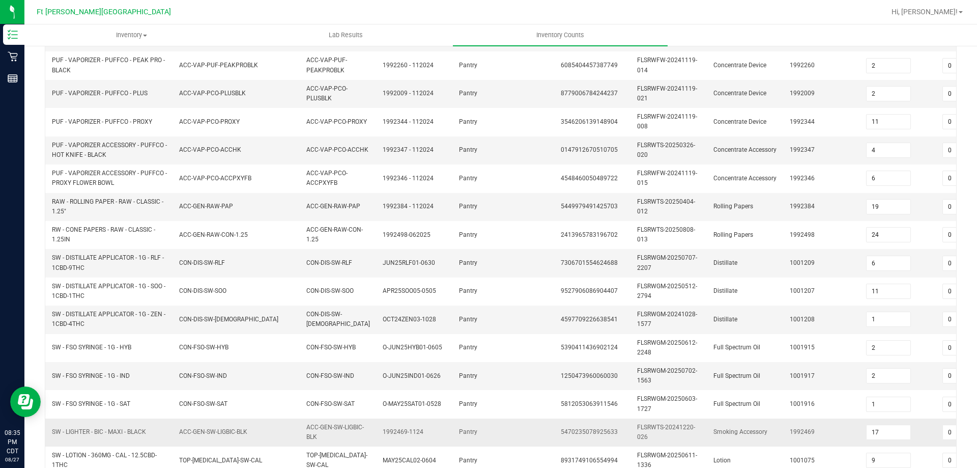
scroll to position [304, 0]
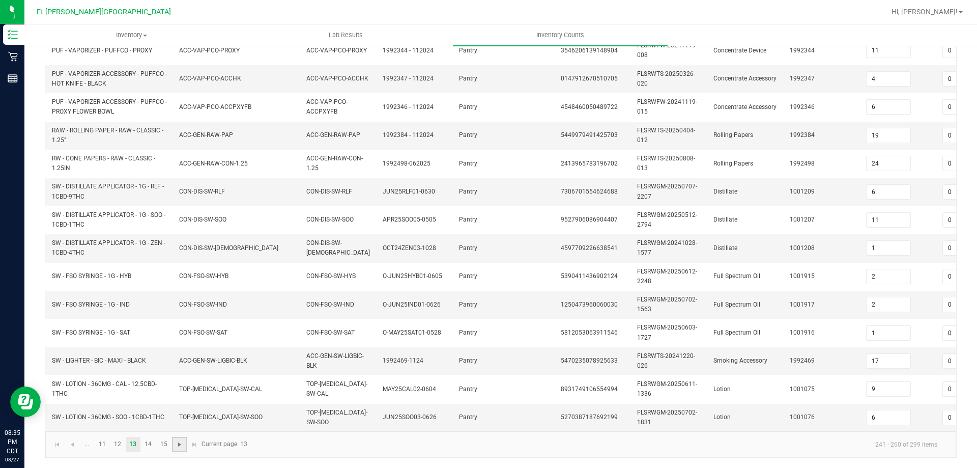
click at [181, 444] on span "Go to the next page" at bounding box center [180, 444] width 8 height 8
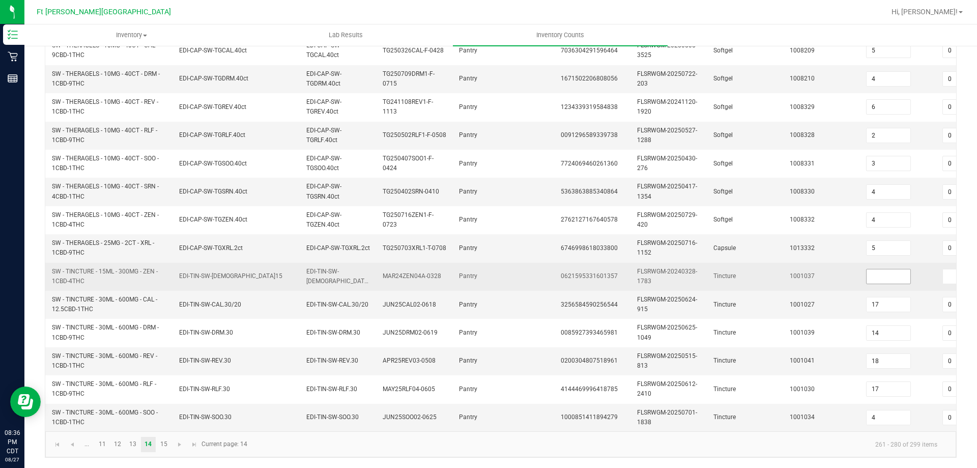
click at [895, 269] on input at bounding box center [889, 276] width 44 height 14
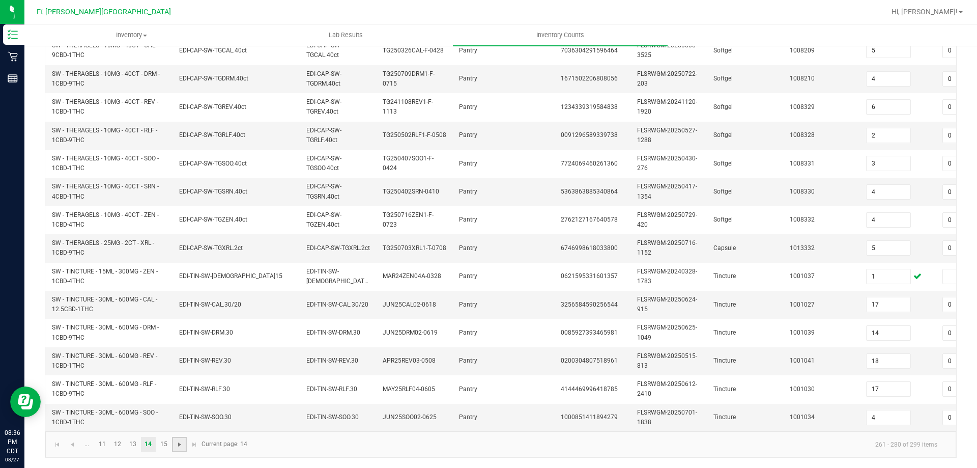
click at [179, 444] on span "Go to the next page" at bounding box center [180, 444] width 8 height 8
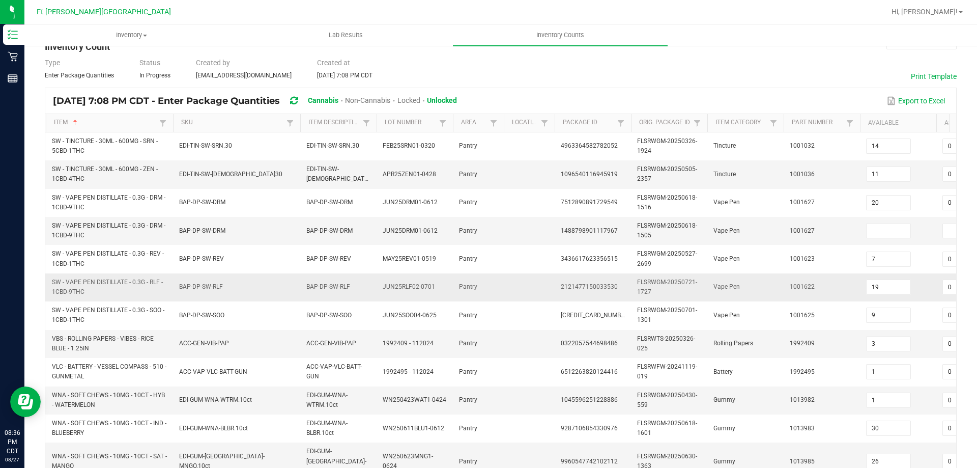
scroll to position [0, 0]
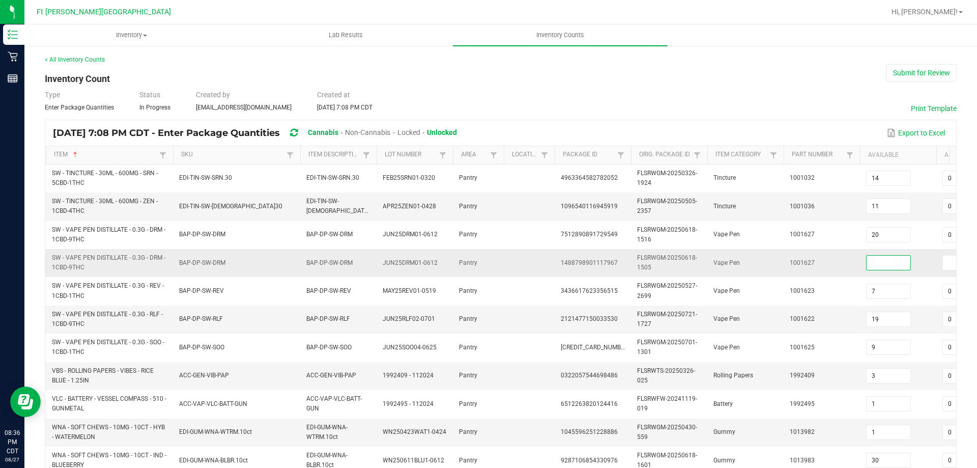
click at [901, 257] on input at bounding box center [889, 262] width 44 height 14
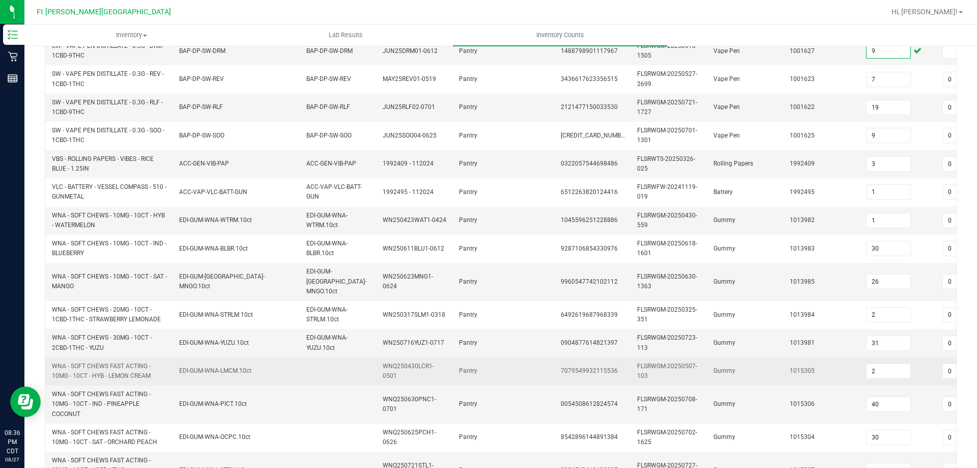
scroll to position [296, 0]
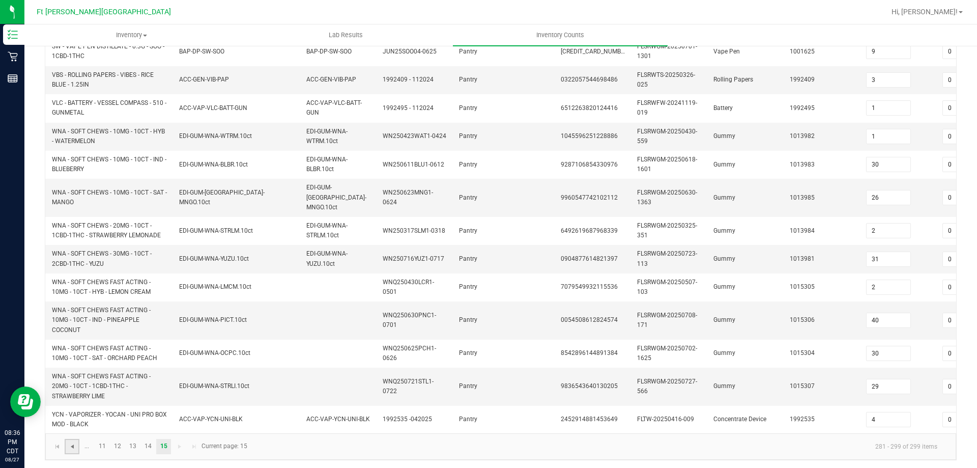
click at [72, 442] on span "Go to the previous page" at bounding box center [72, 446] width 8 height 8
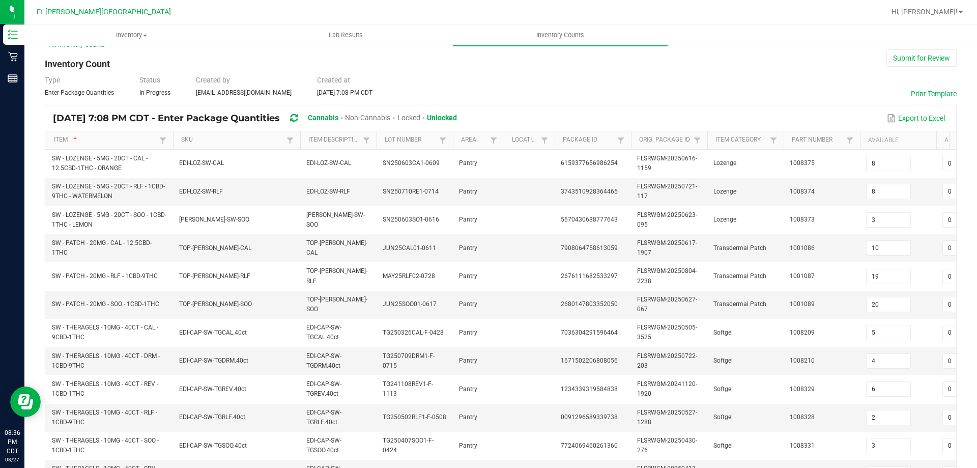
scroll to position [0, 0]
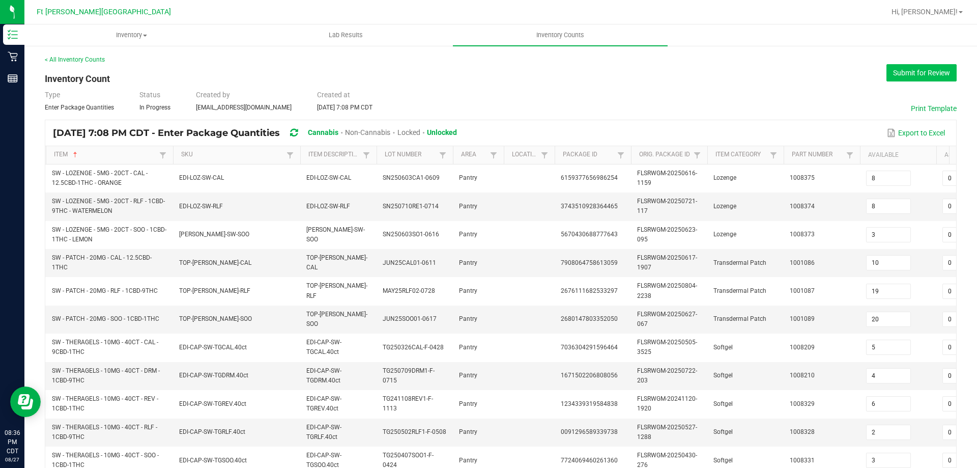
click at [888, 70] on button "Submit for Review" at bounding box center [922, 72] width 70 height 17
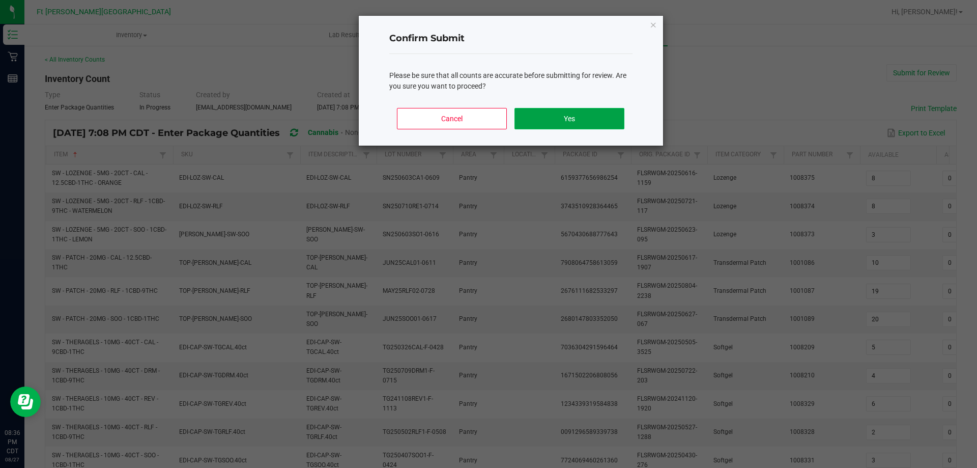
click at [593, 126] on button "Yes" at bounding box center [569, 118] width 109 height 21
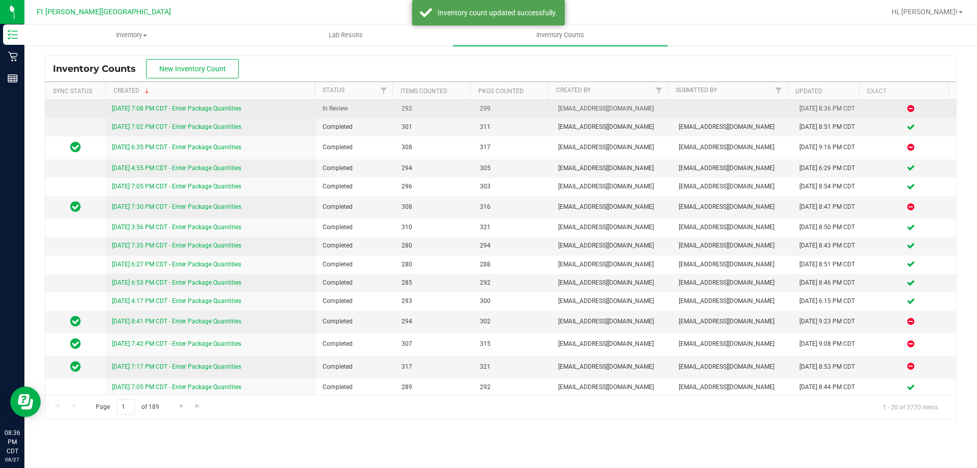
click at [236, 107] on link "[DATE] 7:08 PM CDT - Enter Package Quantities" at bounding box center [176, 108] width 129 height 7
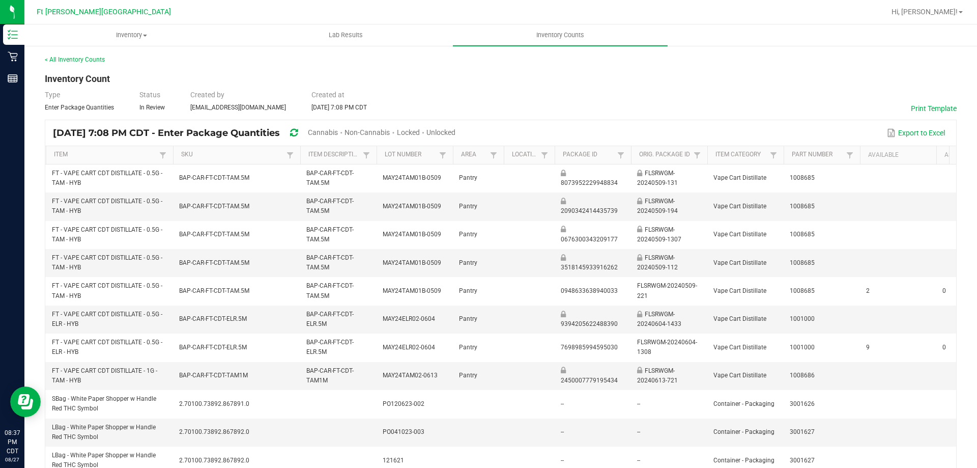
click at [460, 83] on div "< All Inventory Counts Inventory Count Type Enter Package Quantities Status In …" at bounding box center [501, 409] width 912 height 709
click at [351, 158] on link "Item Description" at bounding box center [333, 155] width 51 height 8
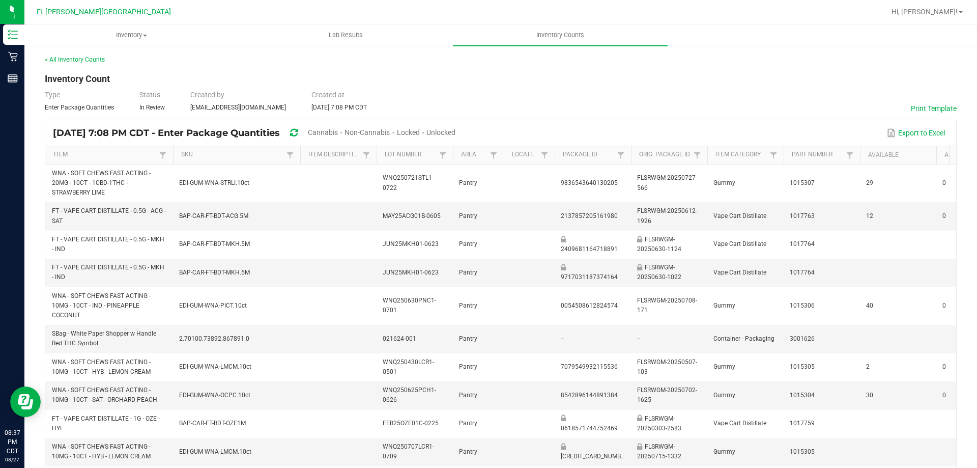
click at [222, 159] on th "SKU" at bounding box center [236, 155] width 127 height 18
click at [338, 80] on div "< All Inventory Counts Inventory Count Type Enter Package Quantities Status In …" at bounding box center [501, 424] width 912 height 738
click at [490, 99] on div "Type Enter Package Quantities Status In Review Created by [EMAIL_ADDRESS][DOMAI…" at bounding box center [501, 101] width 912 height 22
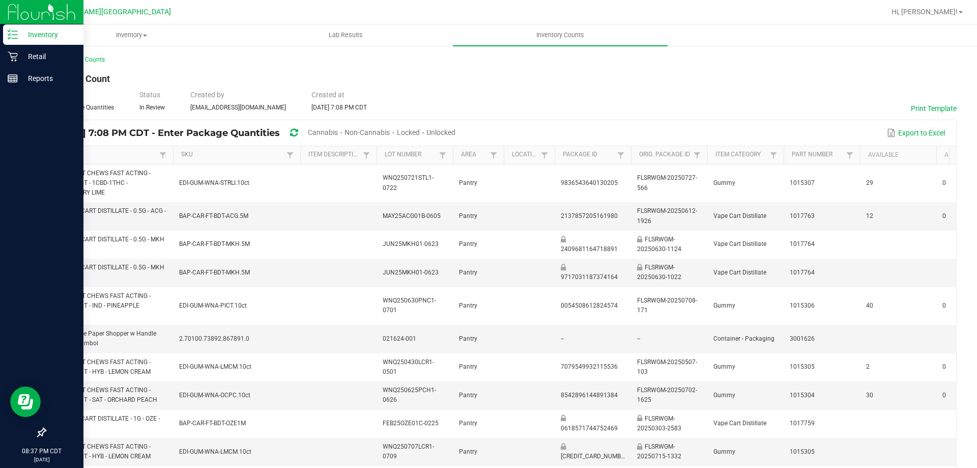
click at [7, 36] on div "Inventory" at bounding box center [43, 34] width 80 height 20
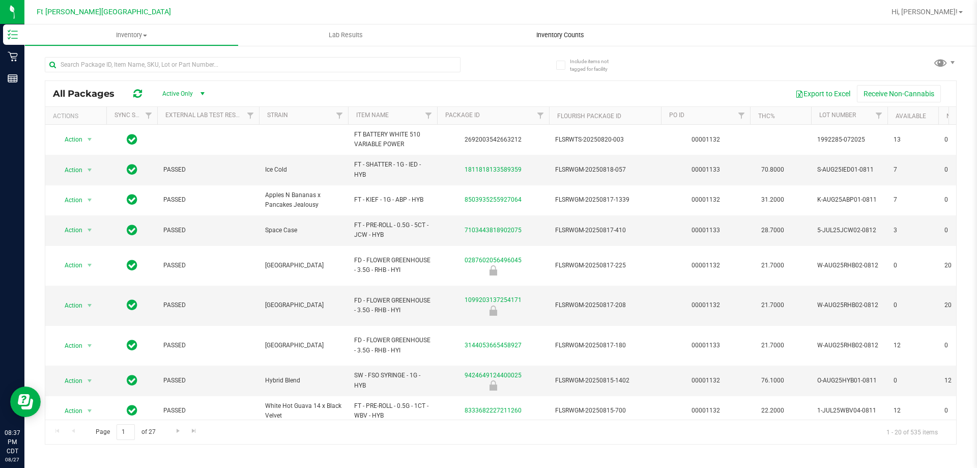
click at [531, 32] on span "Inventory Counts" at bounding box center [560, 35] width 75 height 9
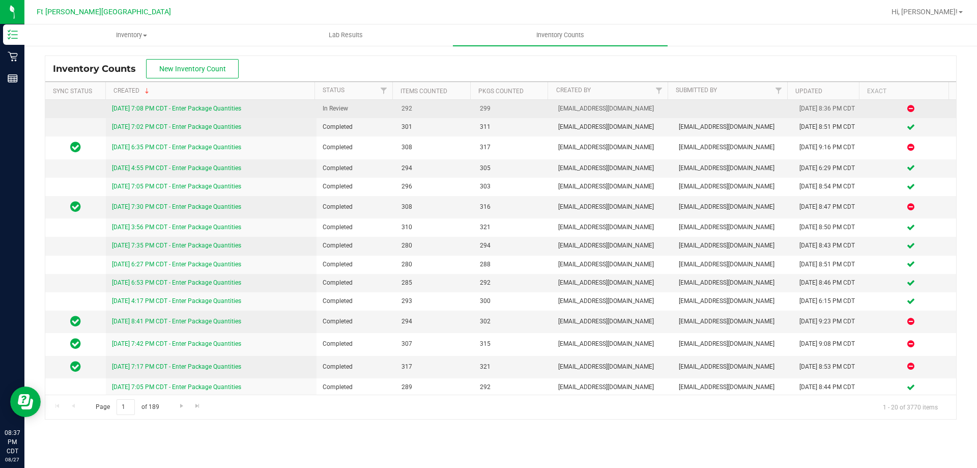
click at [199, 107] on link "[DATE] 7:08 PM CDT - Enter Package Quantities" at bounding box center [176, 108] width 129 height 7
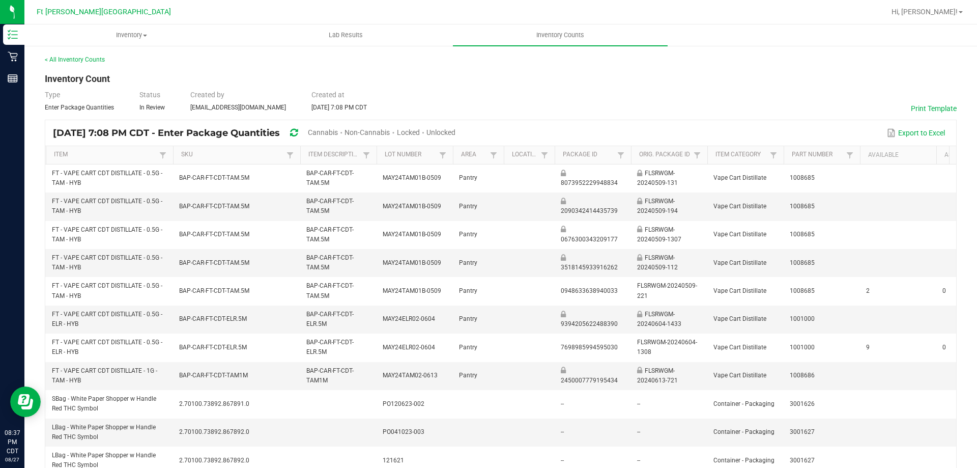
click at [456, 131] on span "Unlocked" at bounding box center [440, 132] width 29 height 8
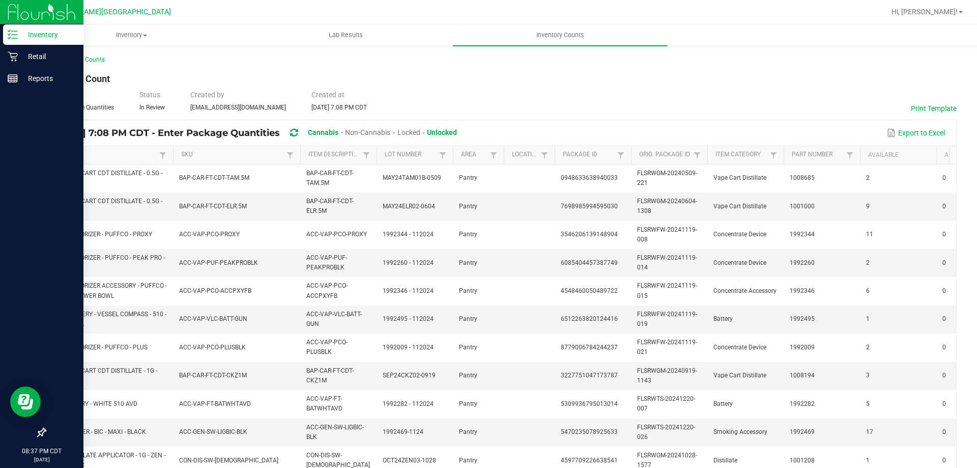
click at [18, 38] on p "Inventory" at bounding box center [48, 35] width 61 height 12
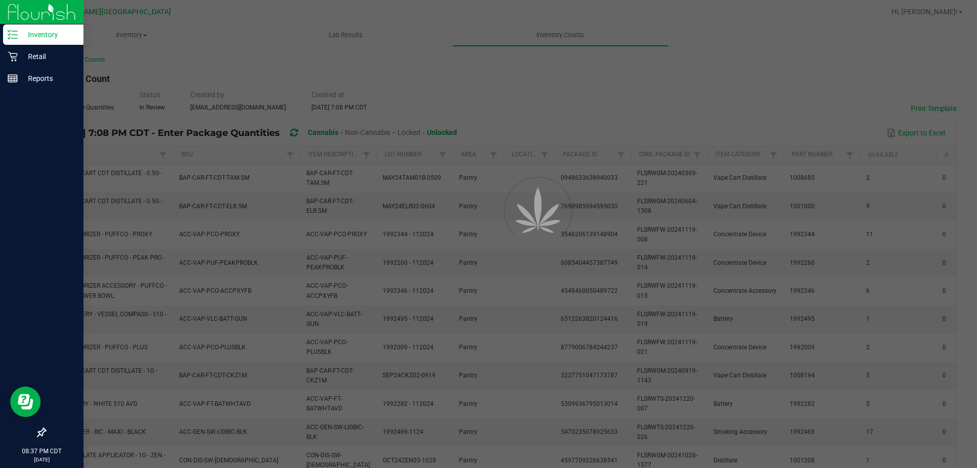
click at [17, 38] on line at bounding box center [15, 38] width 6 height 0
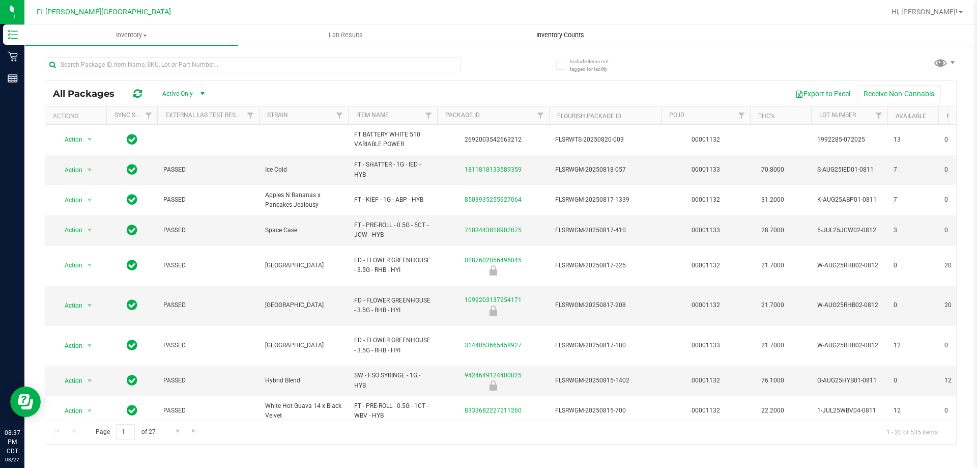
click at [542, 35] on span "Inventory Counts" at bounding box center [560, 35] width 75 height 9
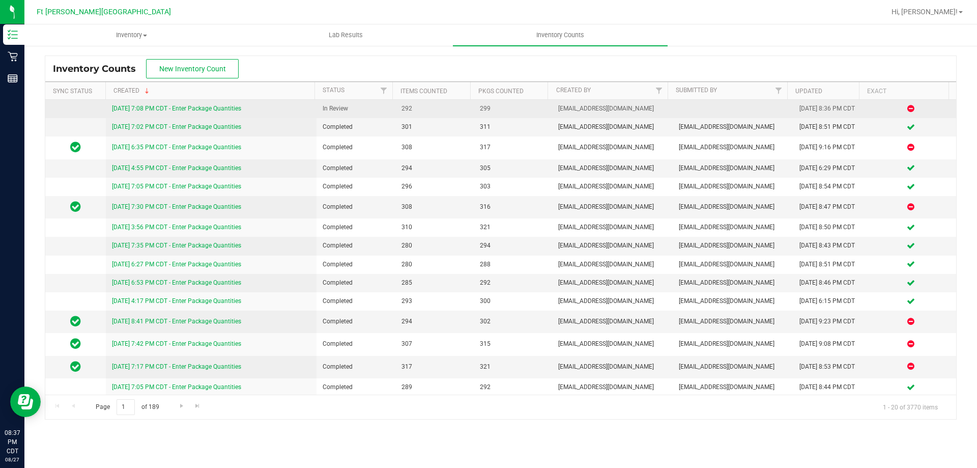
click at [227, 107] on link "[DATE] 7:08 PM CDT - Enter Package Quantities" at bounding box center [176, 108] width 129 height 7
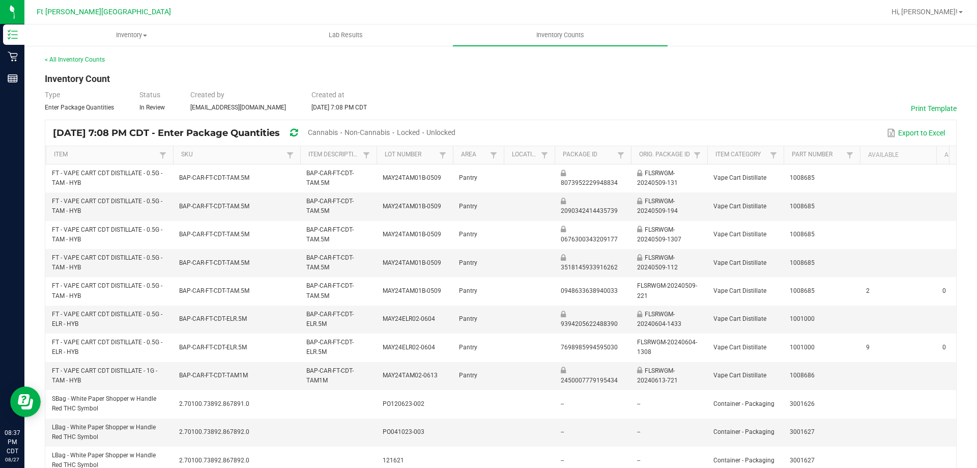
click at [456, 133] on span "Unlocked" at bounding box center [440, 132] width 29 height 8
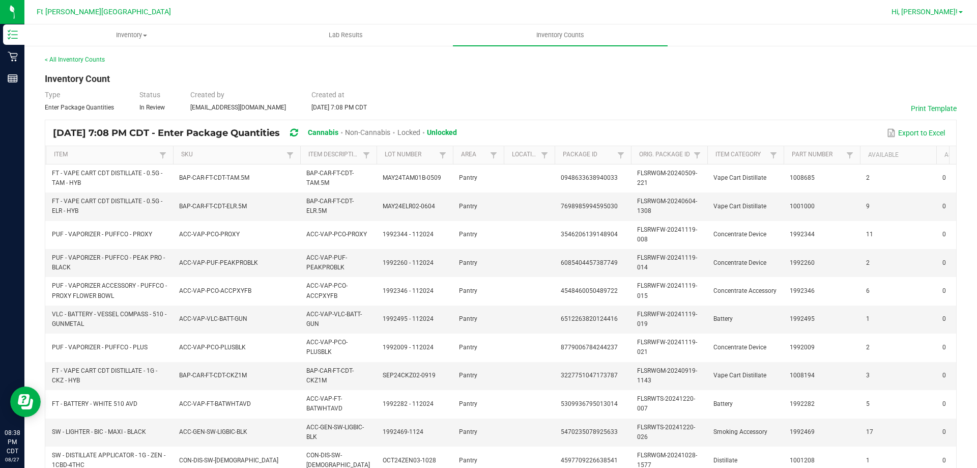
click at [963, 13] on link "Hi, [PERSON_NAME]!" at bounding box center [927, 12] width 79 height 11
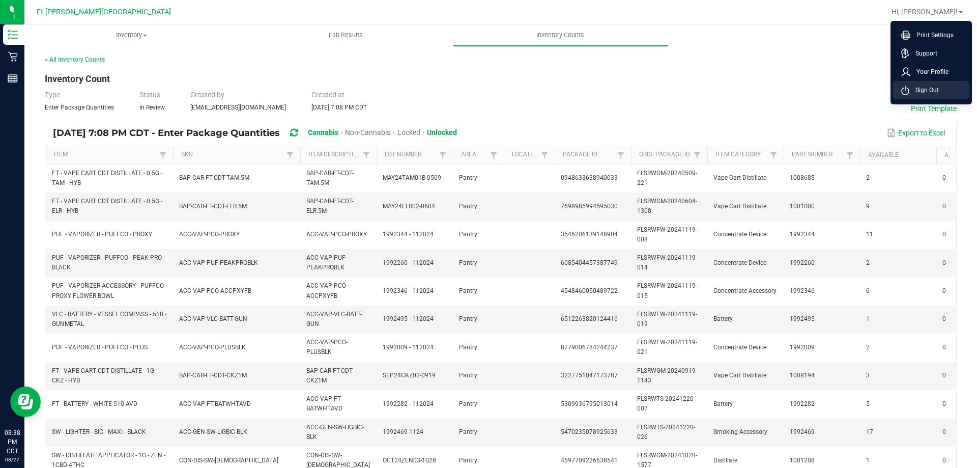
click at [932, 87] on span "Sign Out" at bounding box center [924, 90] width 30 height 10
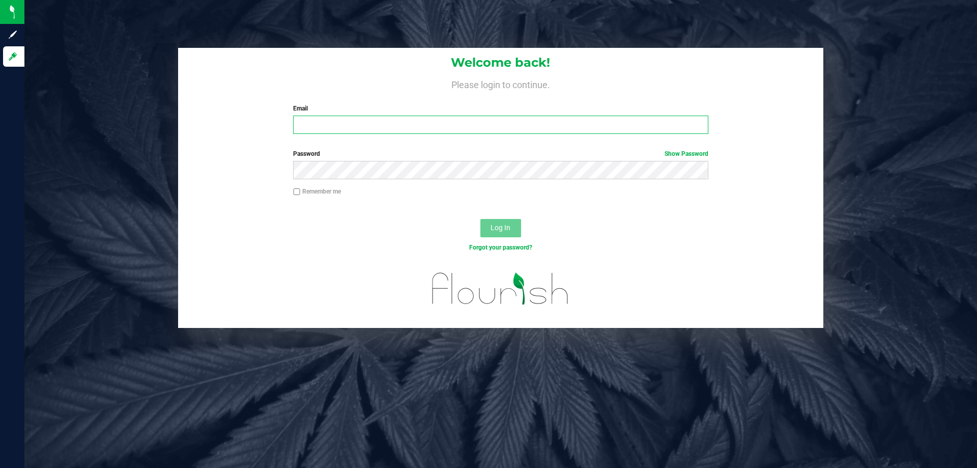
click at [460, 131] on input "Email" at bounding box center [500, 125] width 415 height 18
click at [480, 219] on button "Log In" at bounding box center [500, 228] width 41 height 18
